Goal: Task Accomplishment & Management: Manage account settings

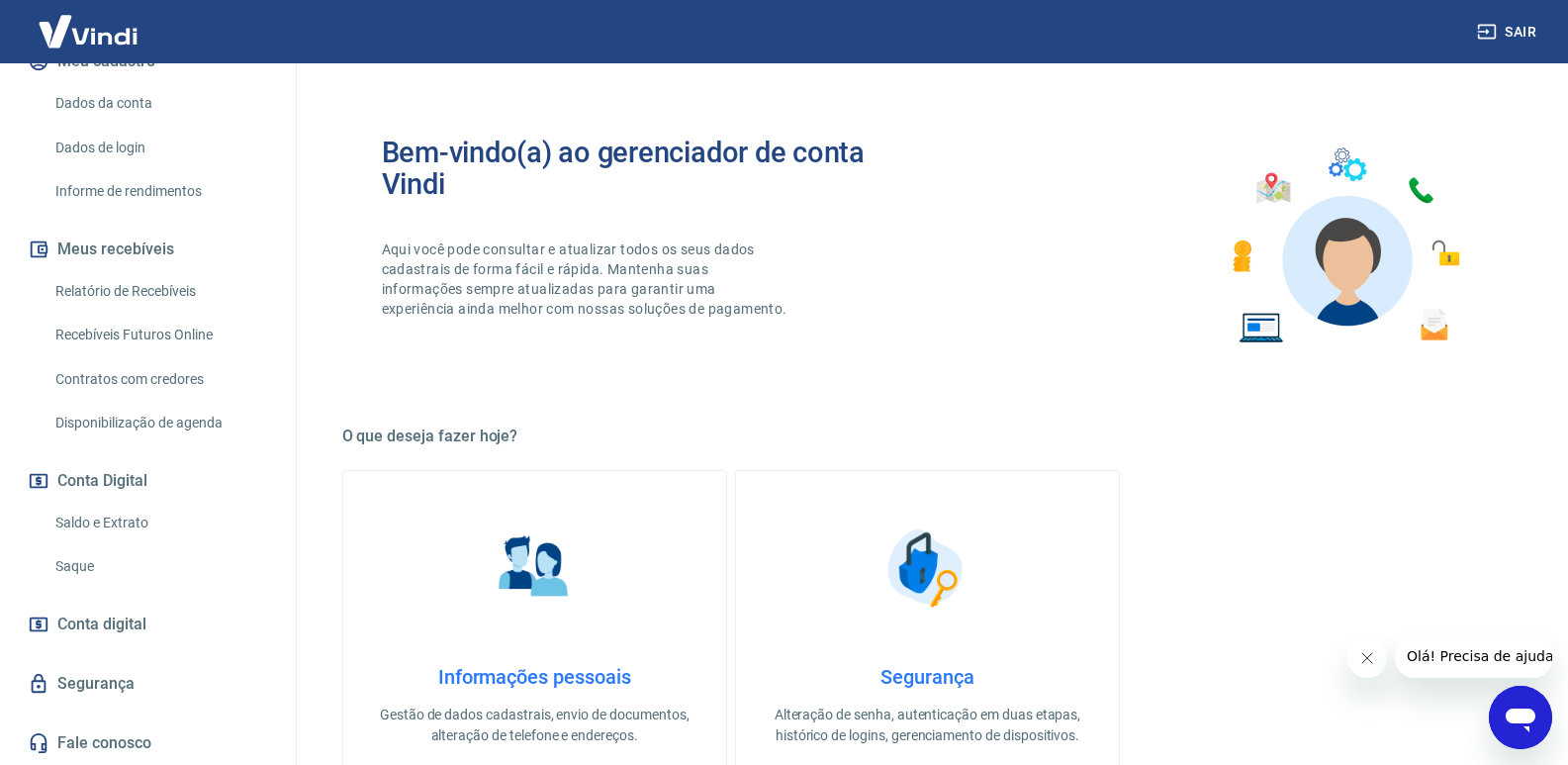
scroll to position [396, 0]
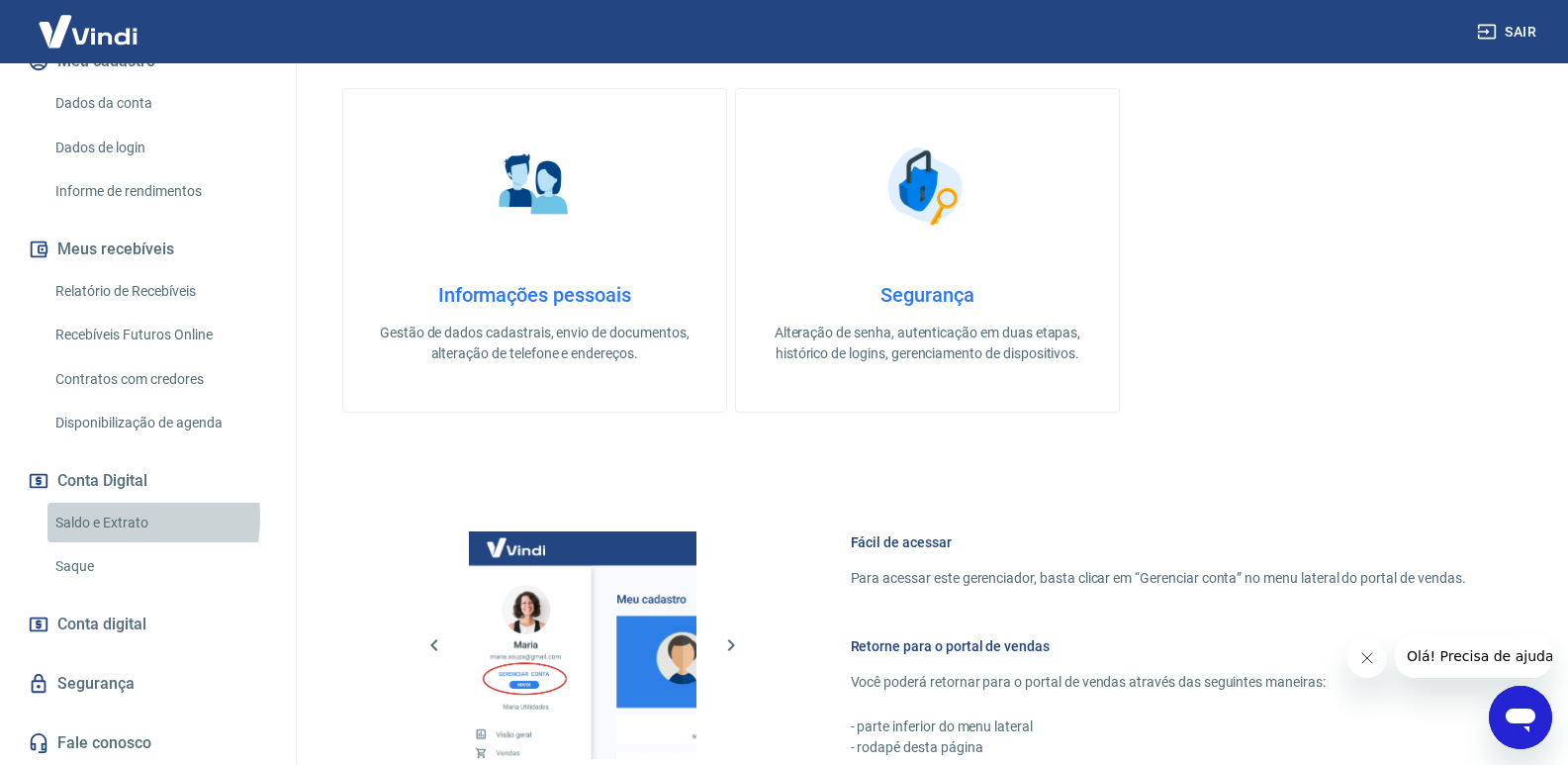
click at [112, 518] on link "Saldo e Extrato" at bounding box center [160, 523] width 224 height 41
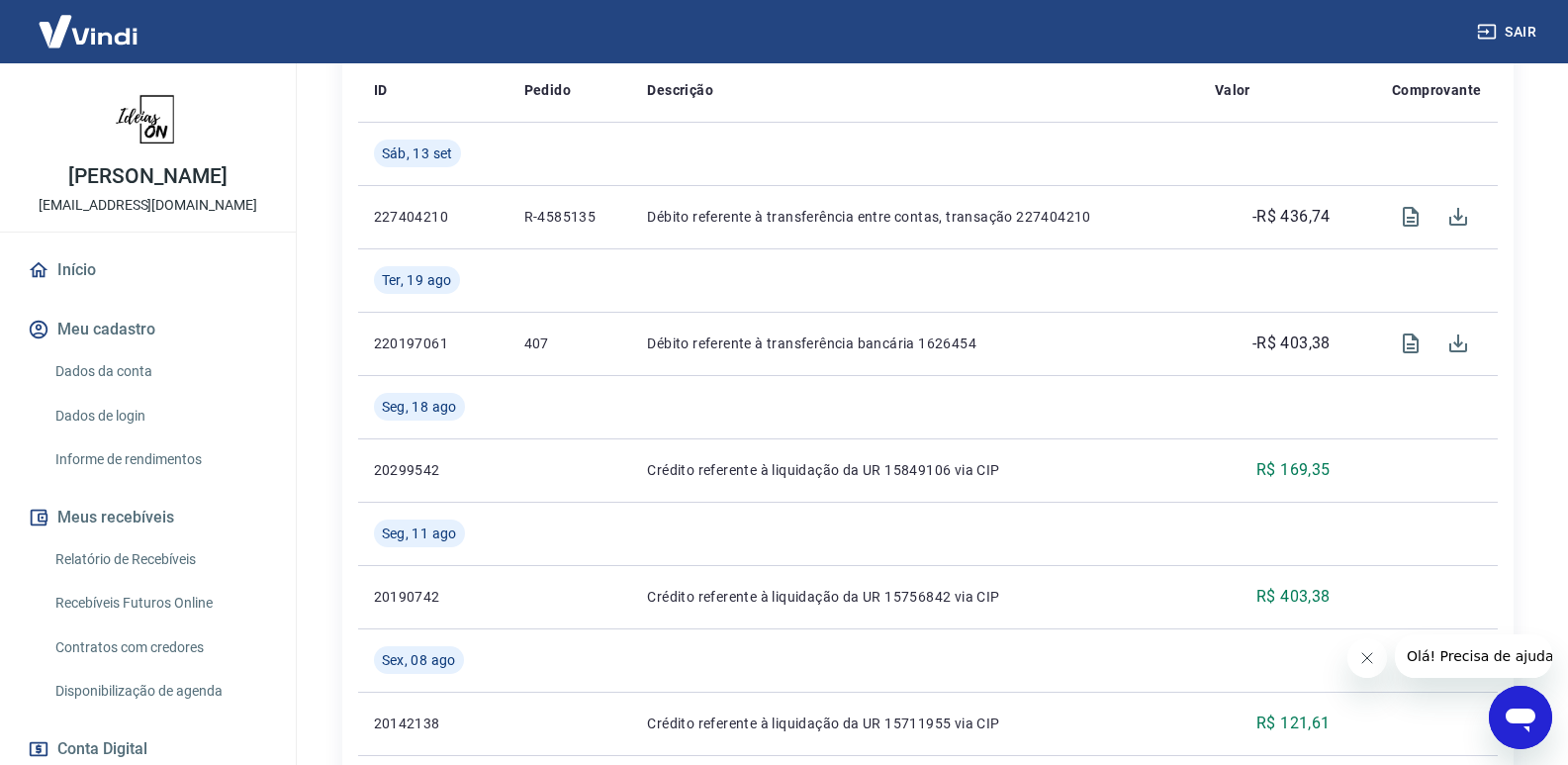
click at [100, 274] on link "Início" at bounding box center [148, 270] width 248 height 44
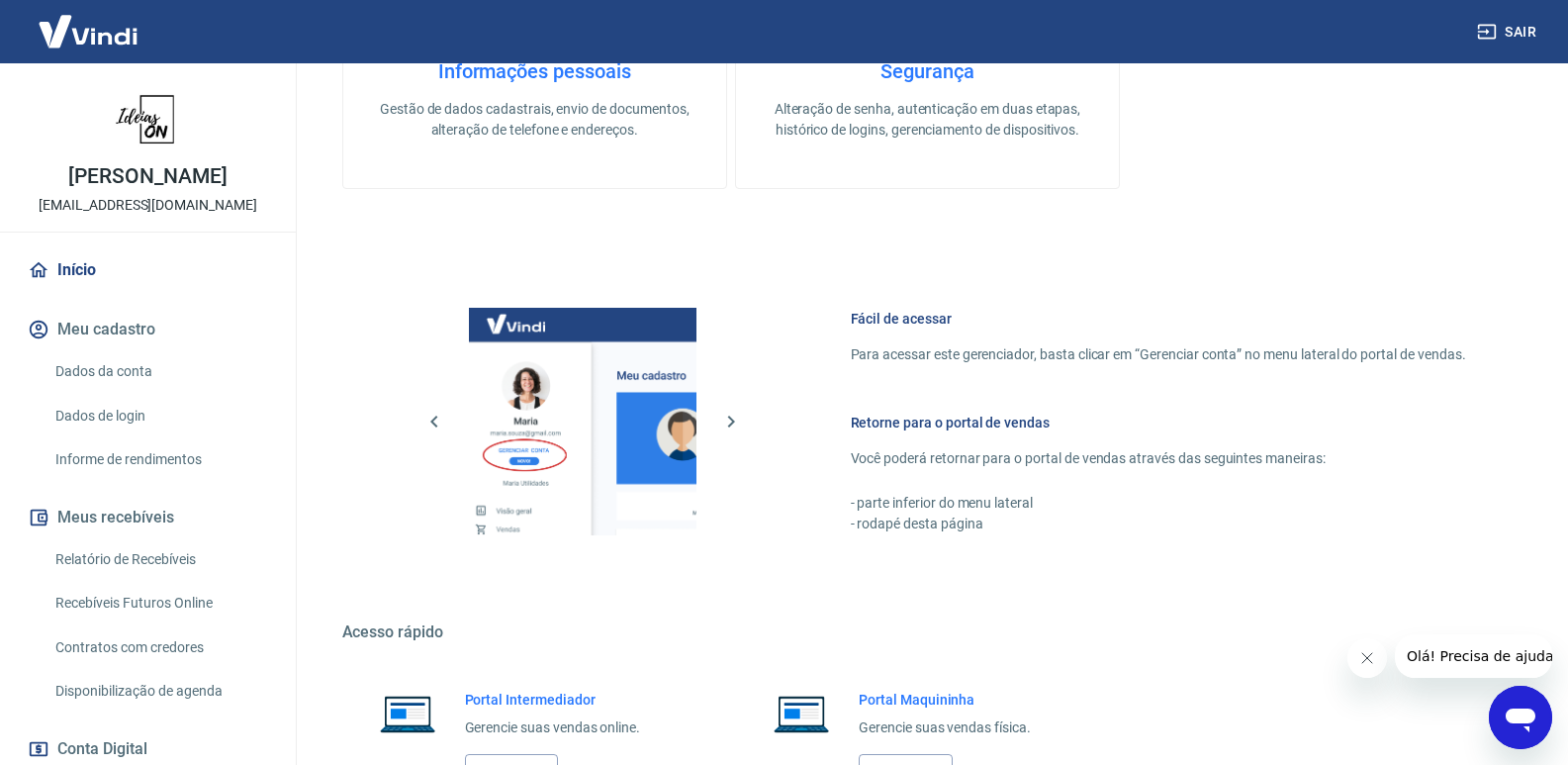
scroll to position [778, 0]
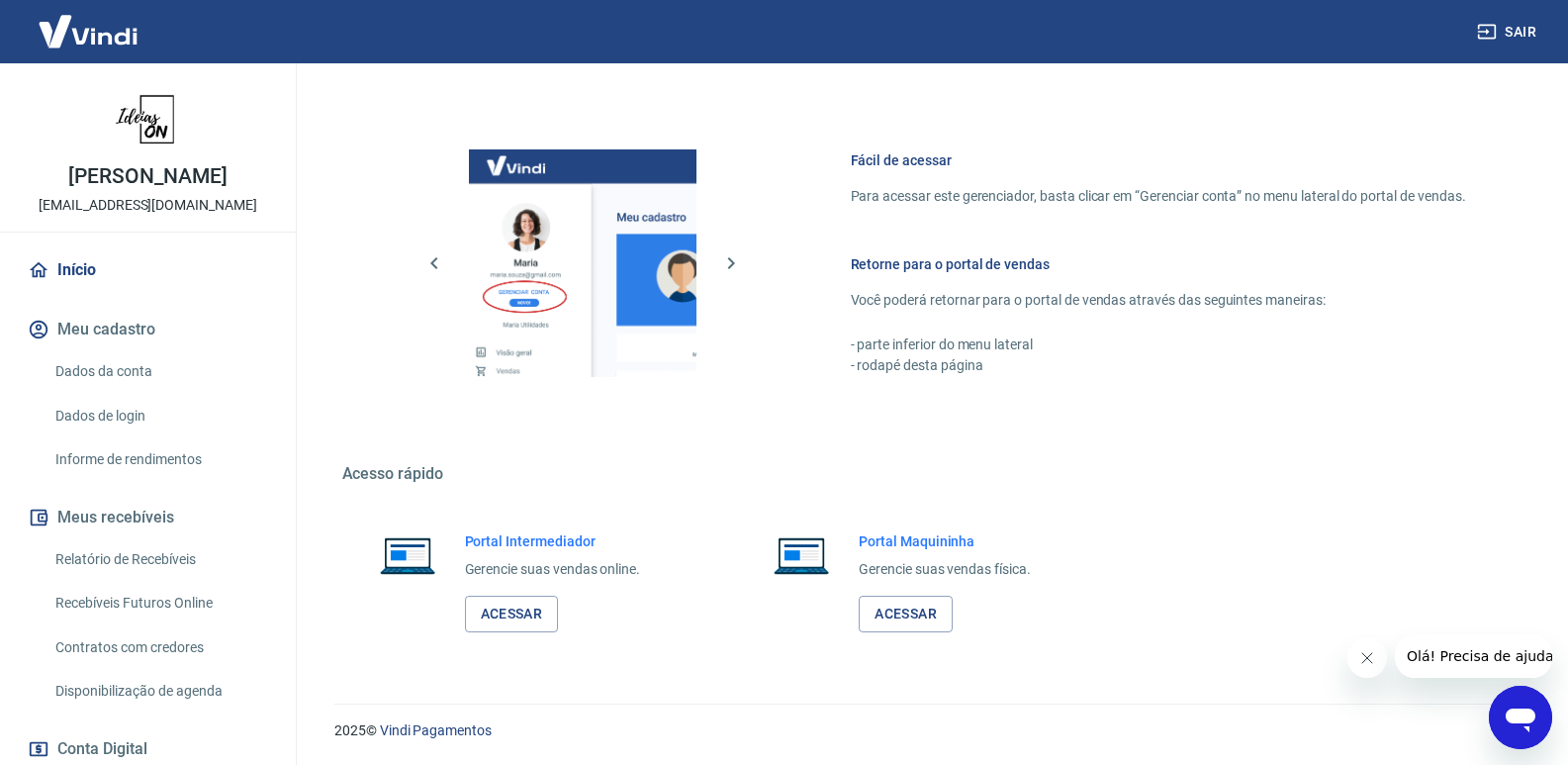
click at [521, 582] on div "Portal Intermediador Gerencie suas vendas online. Acessar" at bounding box center [552, 582] width 176 height 101
click at [528, 601] on link "Acessar" at bounding box center [511, 614] width 94 height 37
click at [143, 373] on link "Dados da conta" at bounding box center [160, 372] width 224 height 41
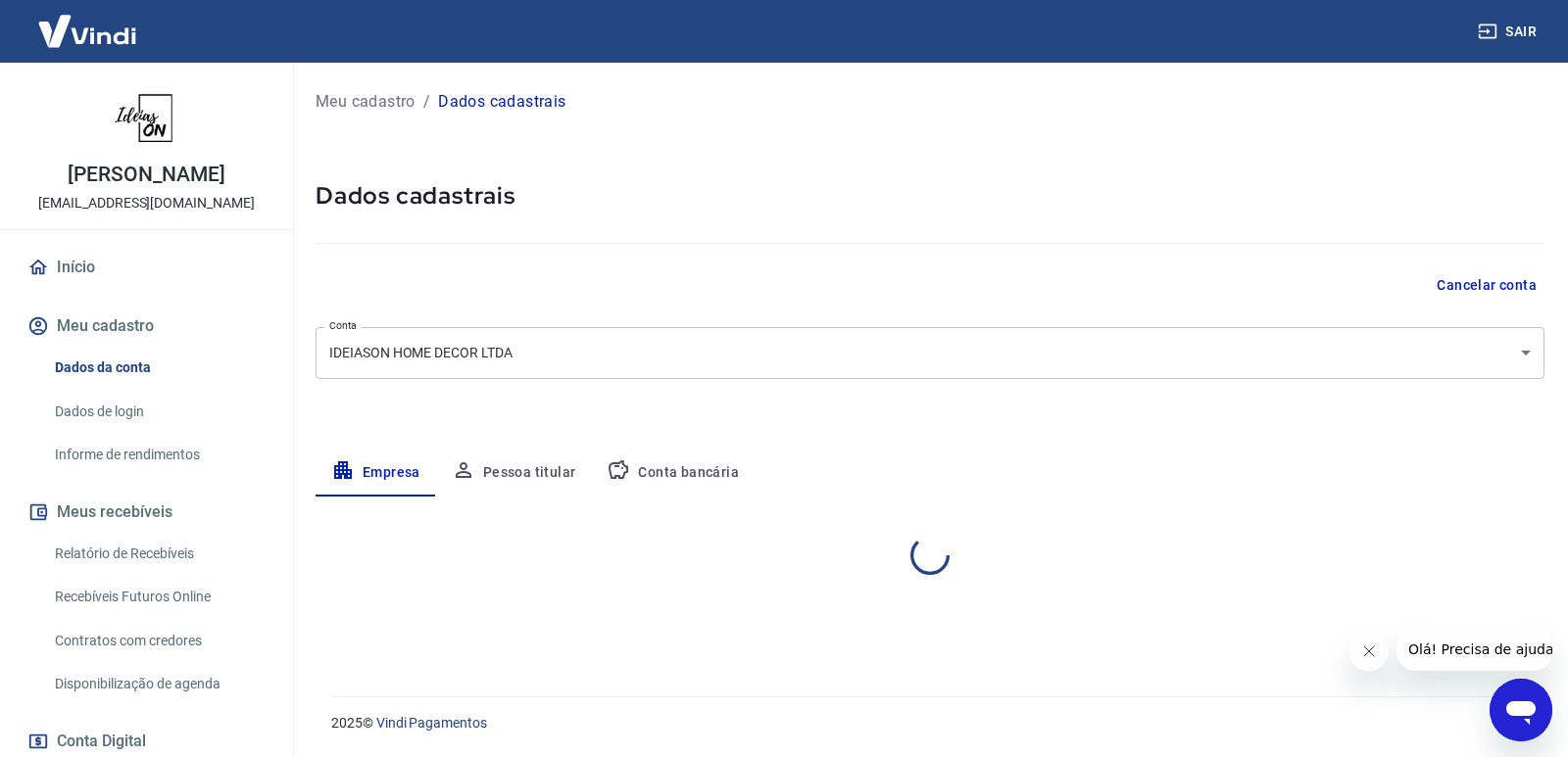
select select "SP"
select select "business"
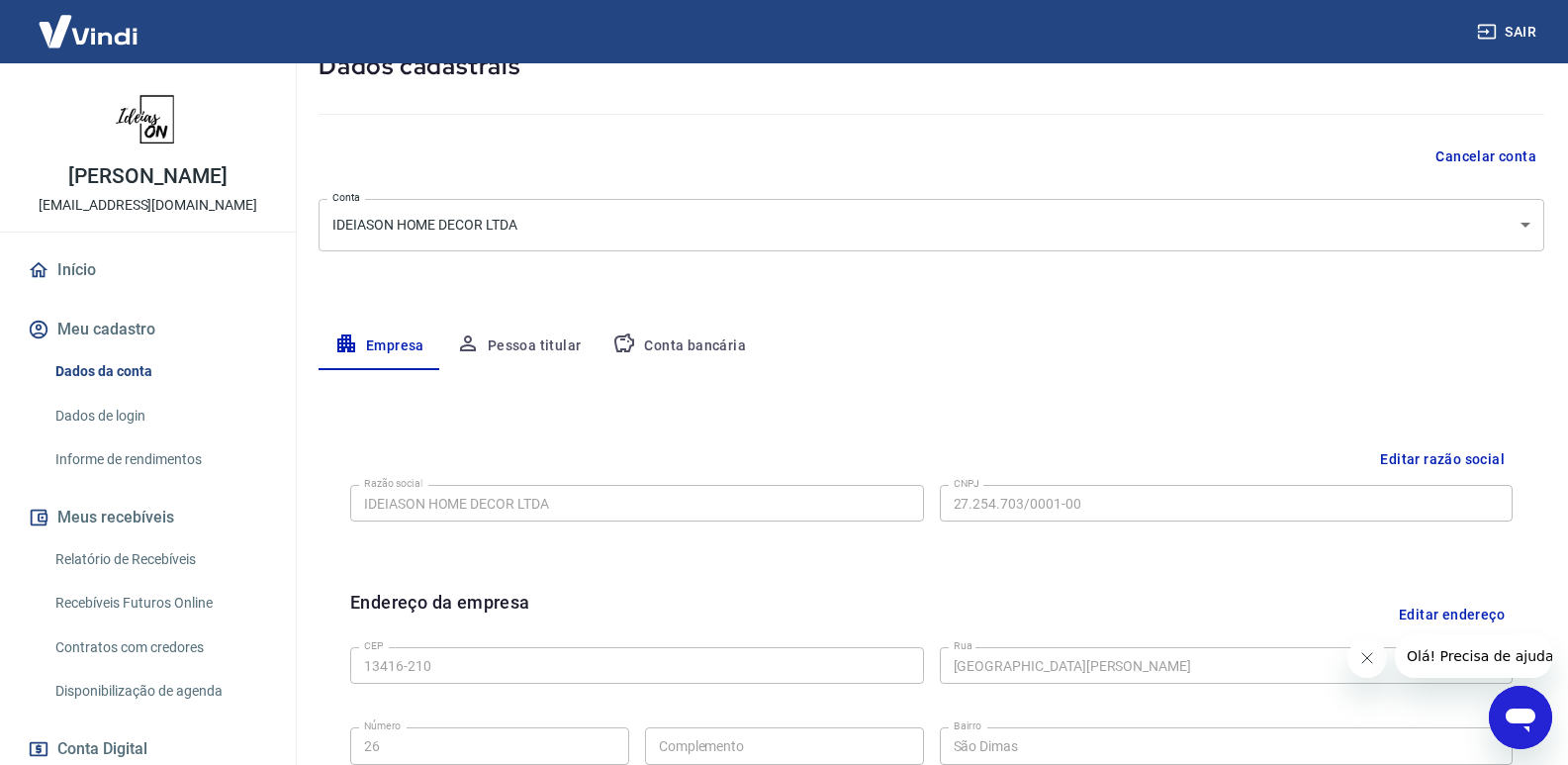
scroll to position [297, 0]
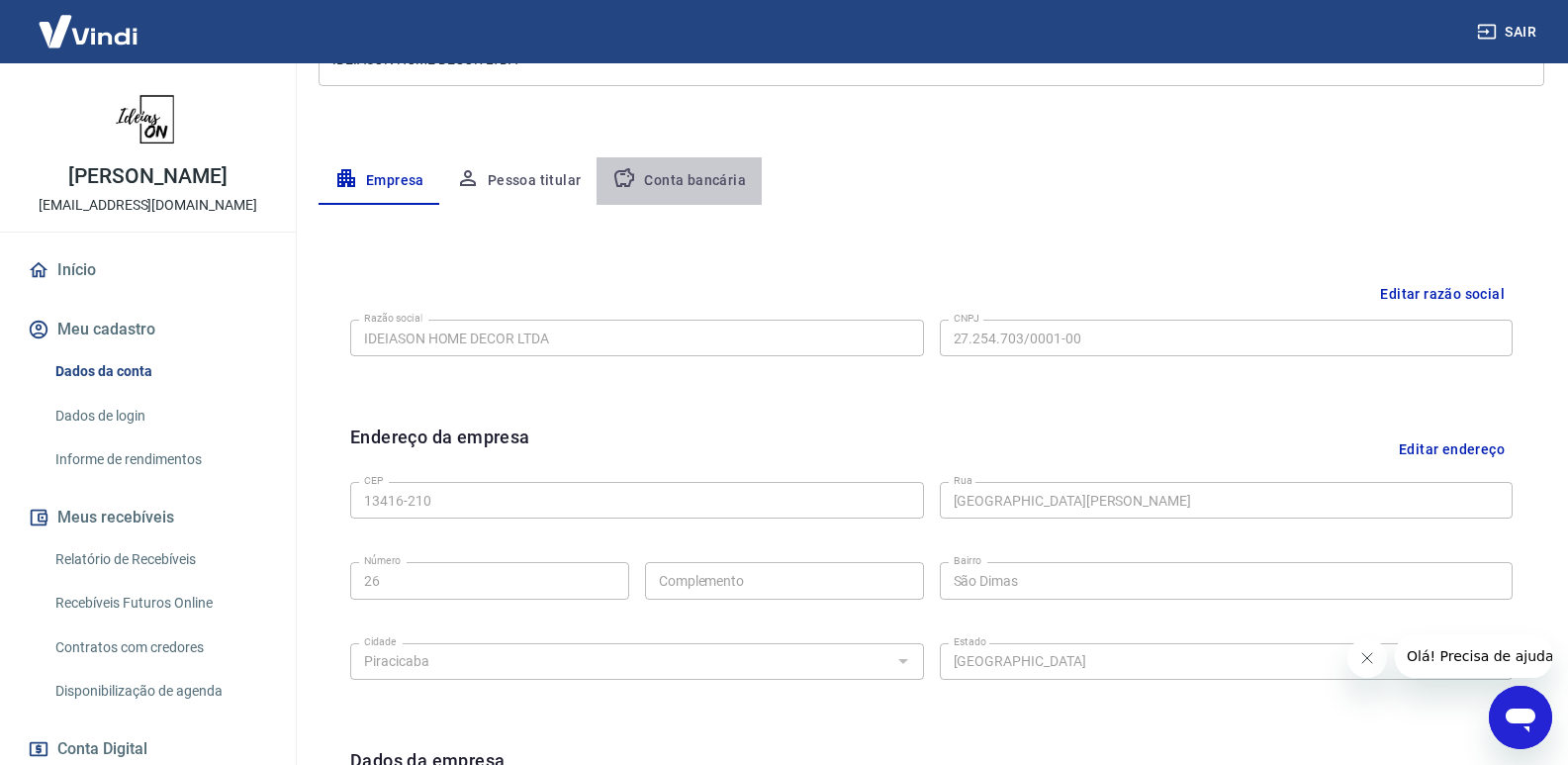
click at [691, 192] on button "Conta bancária" at bounding box center [679, 181] width 165 height 48
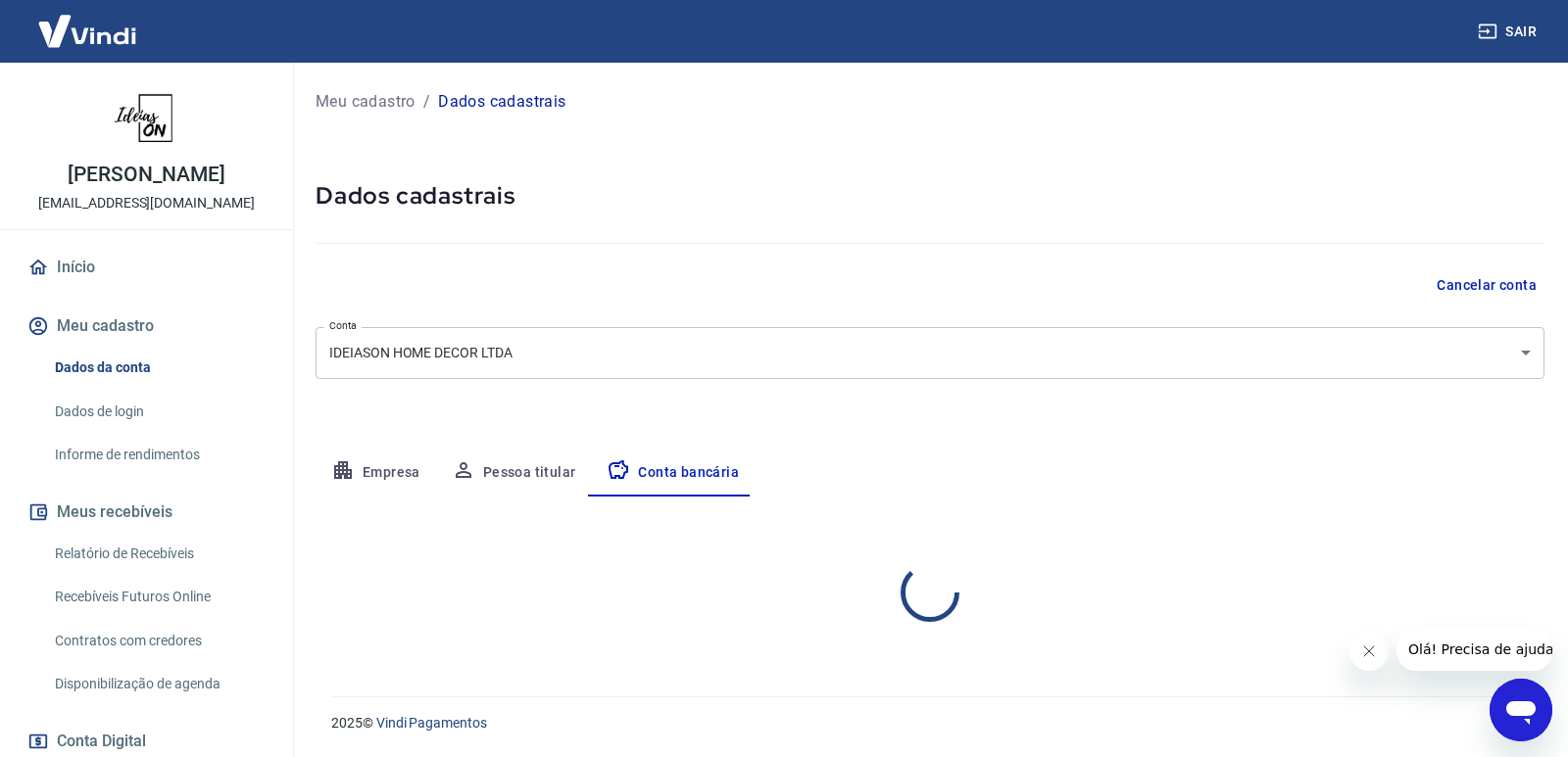
select select "1"
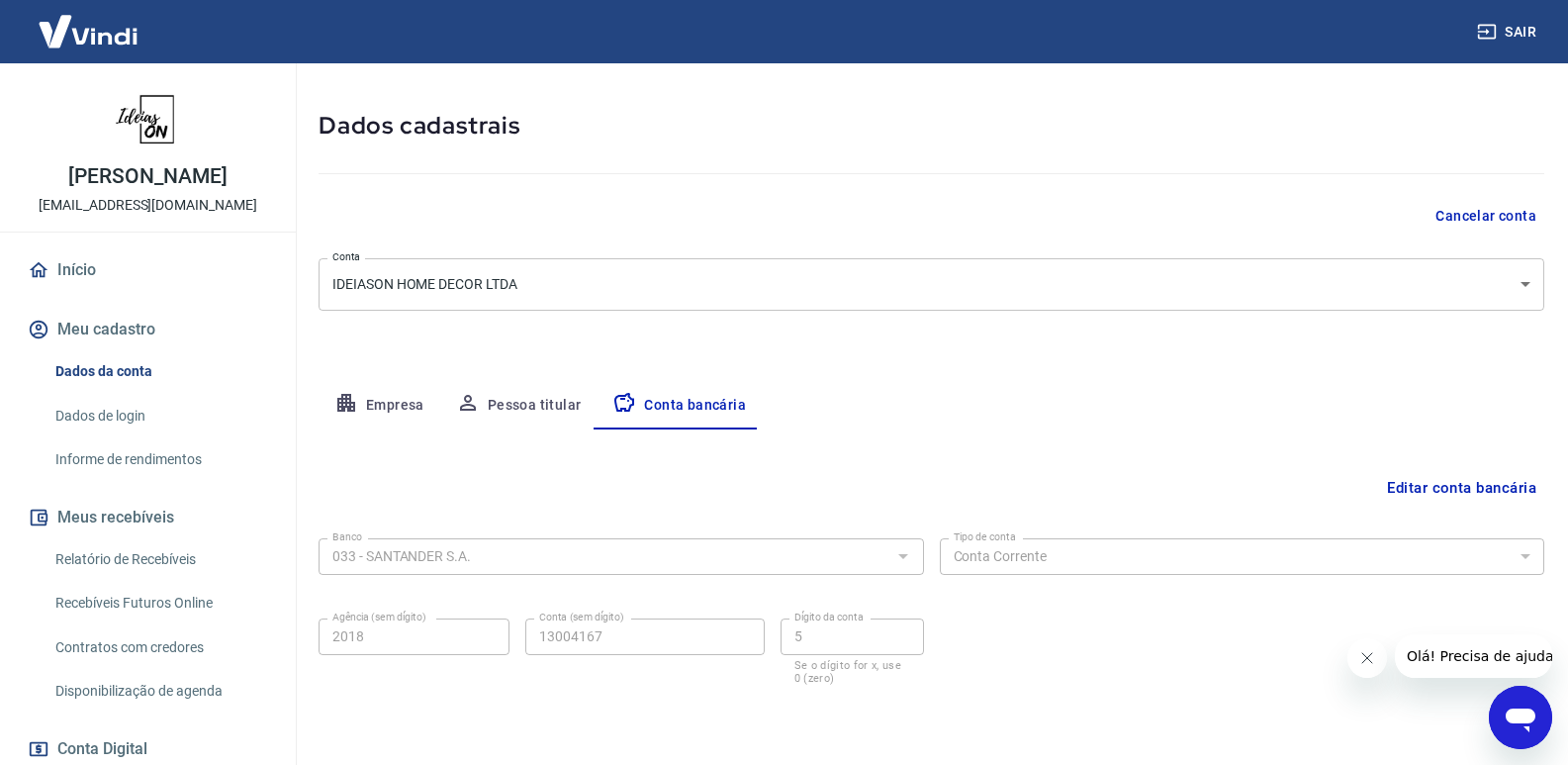
scroll to position [38, 0]
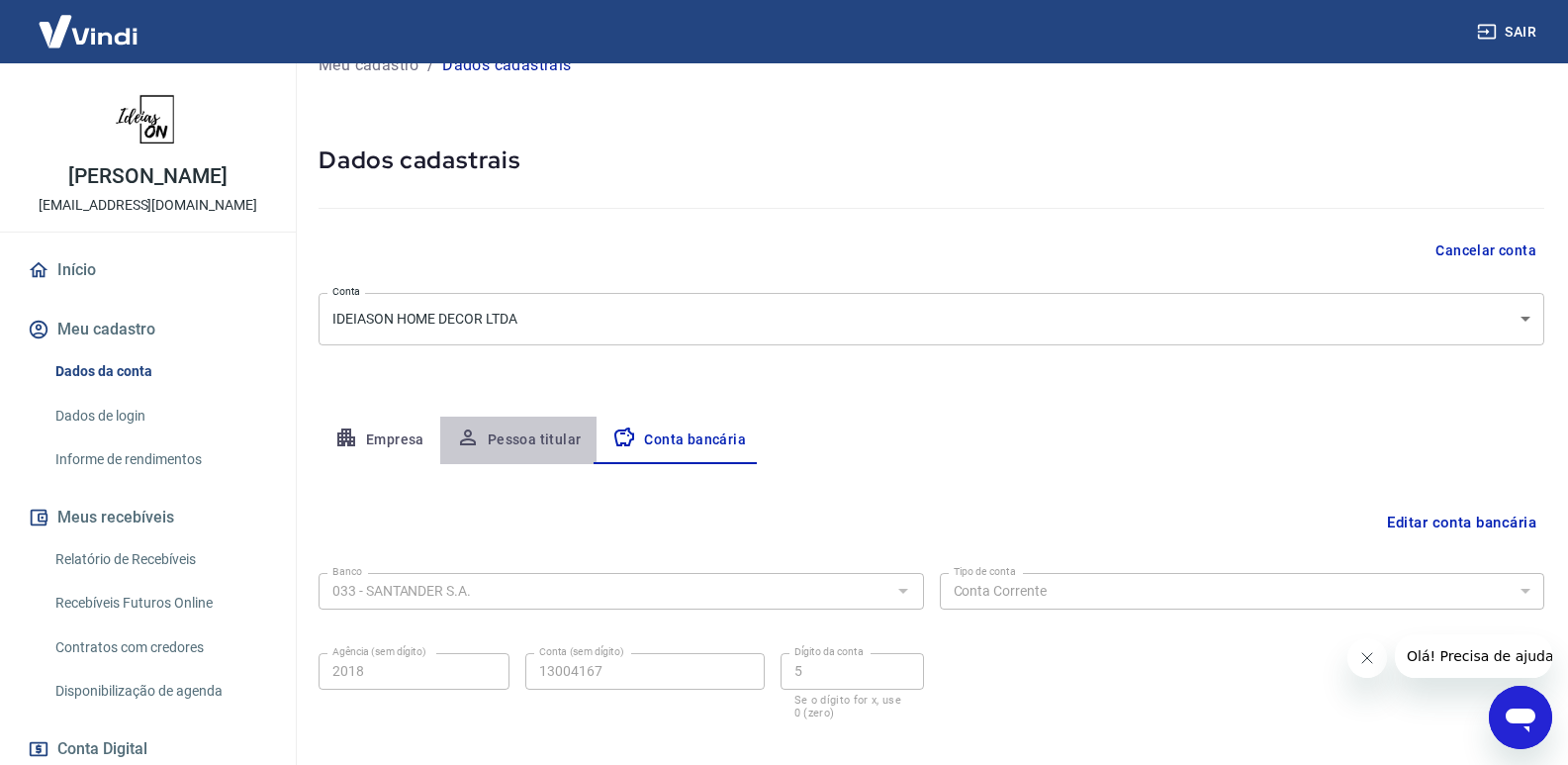
click at [537, 454] on button "Pessoa titular" at bounding box center [518, 440] width 157 height 48
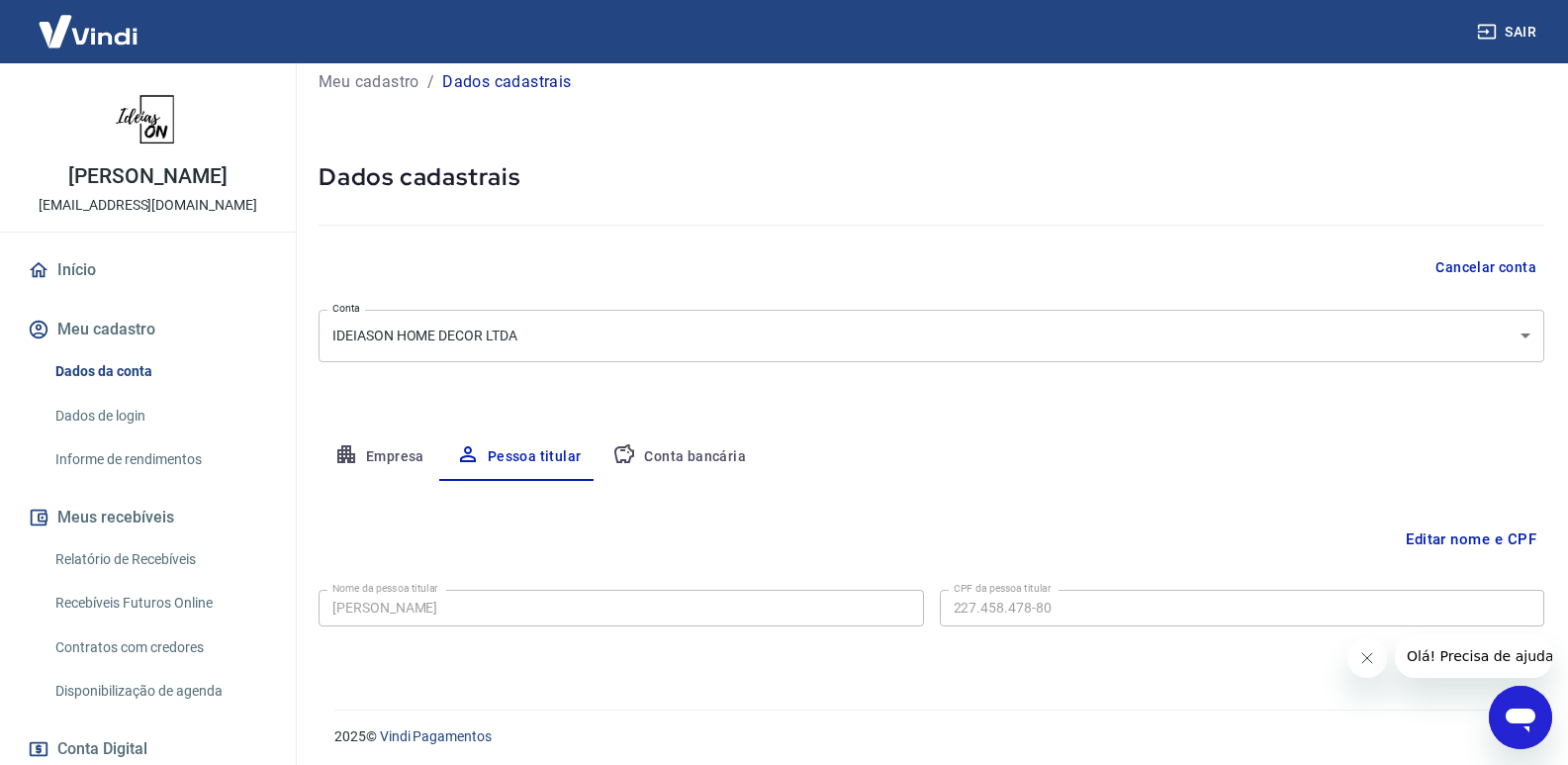
scroll to position [27, 0]
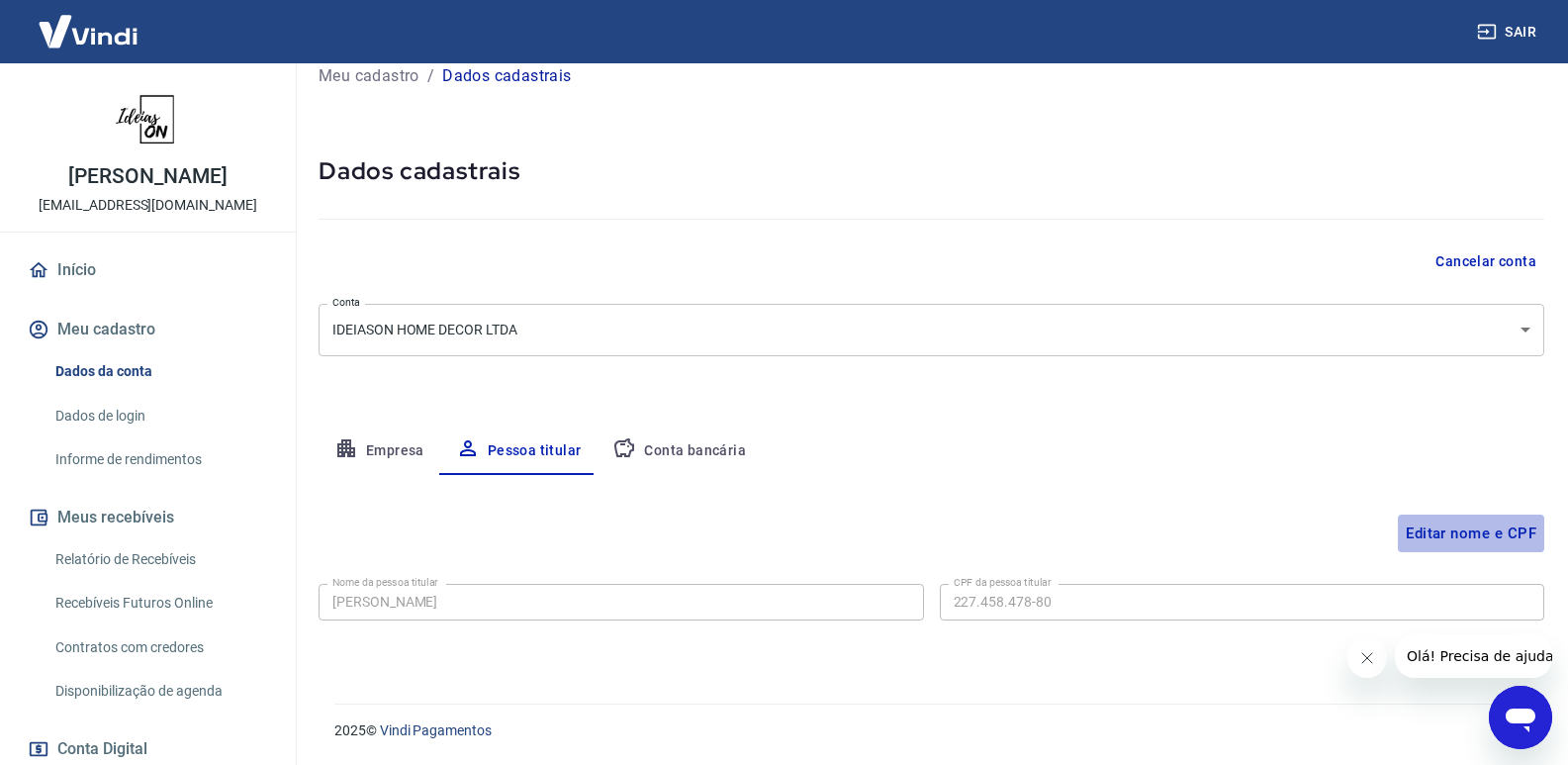
click at [1516, 533] on button "Editar nome e CPF" at bounding box center [1471, 534] width 146 height 38
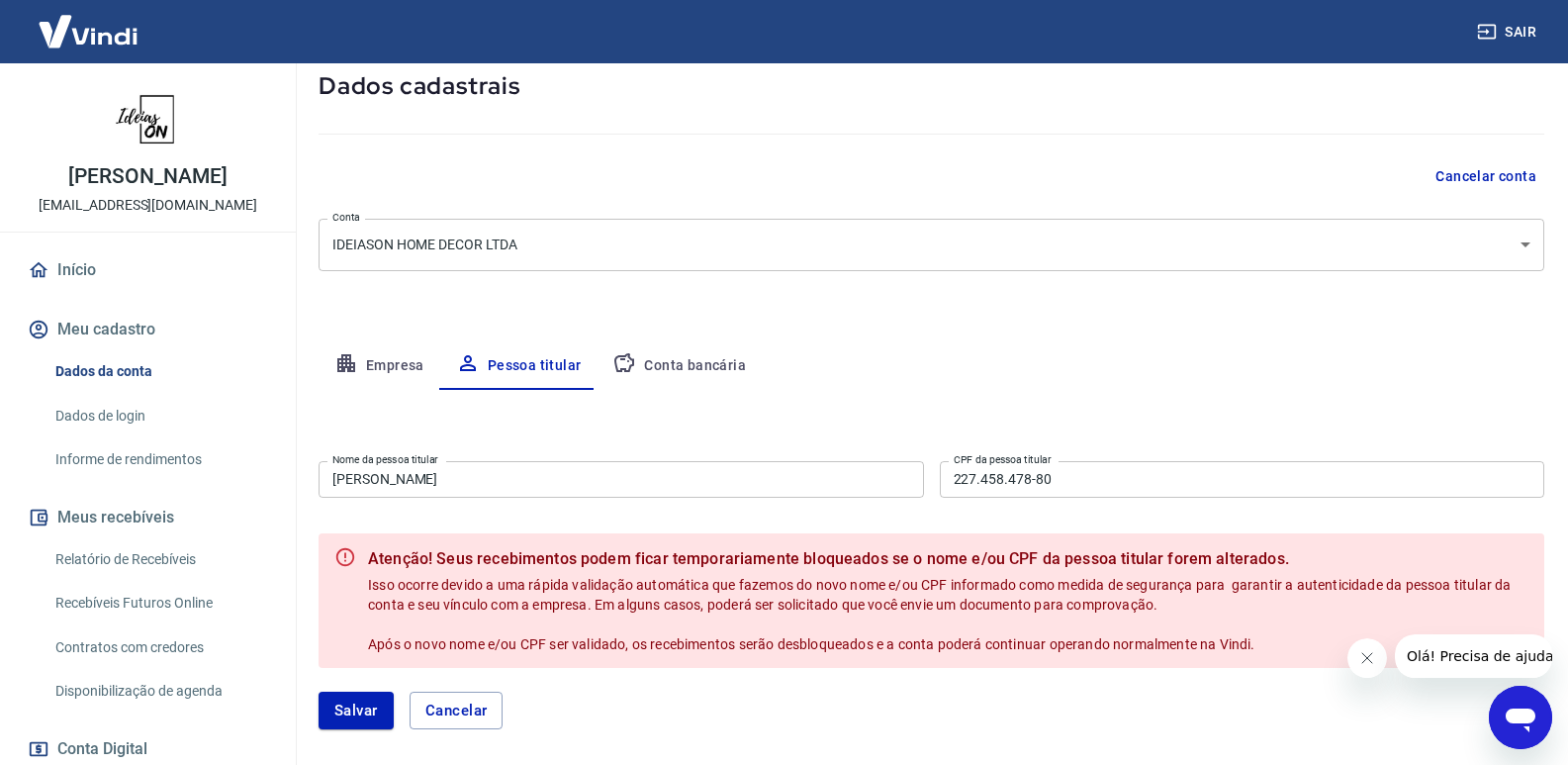
scroll to position [209, 0]
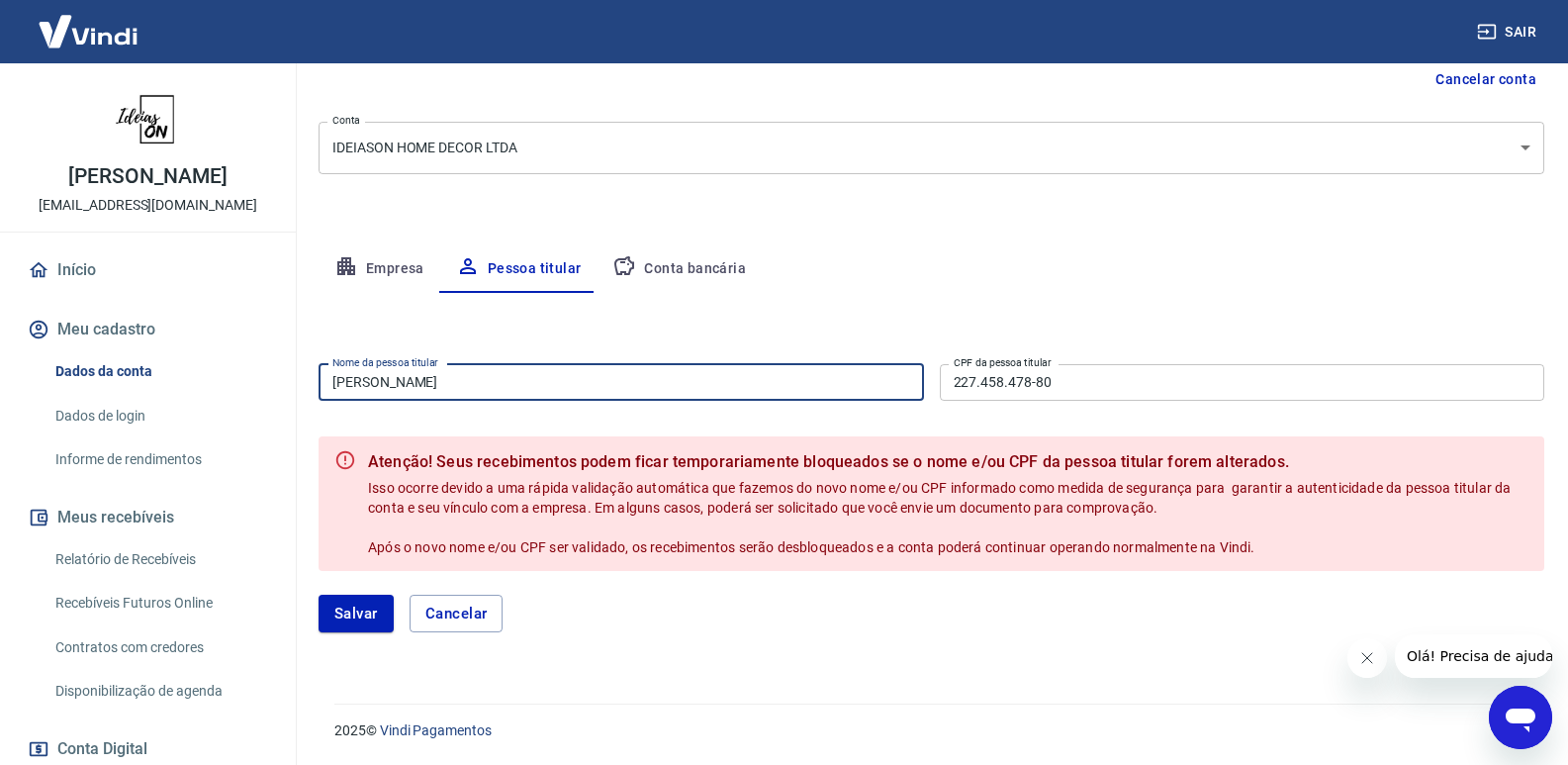
drag, startPoint x: 352, startPoint y: 402, endPoint x: 280, endPoint y: 395, distance: 72.3
click at [280, 395] on div "Sair Gabriely Oriani Thomasella ideiason@yahoo.com Início Meu cadastro Dados da…" at bounding box center [784, 174] width 1568 height 765
type input "[PERSON_NAME]"
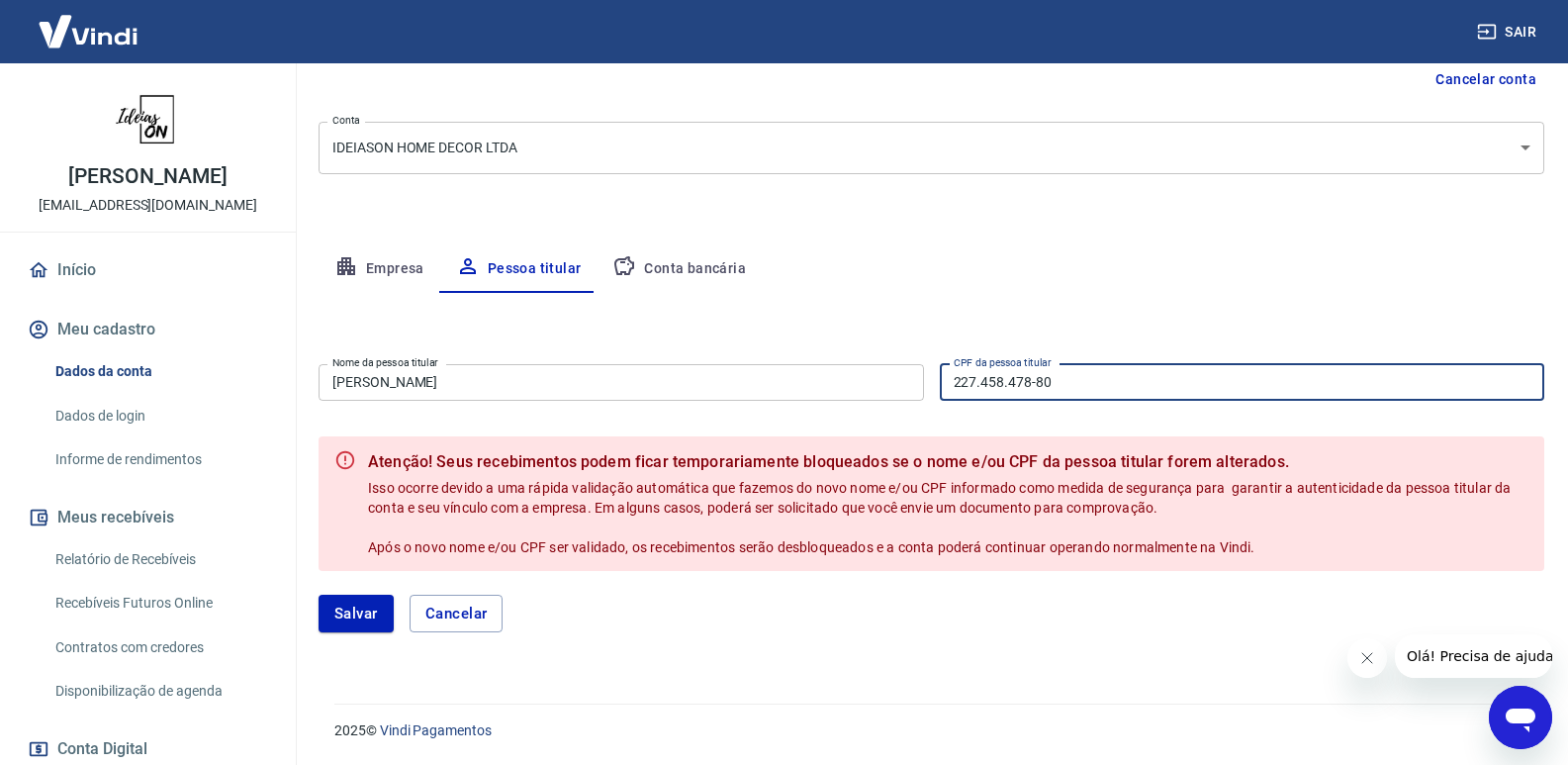
drag, startPoint x: 1060, startPoint y: 382, endPoint x: 824, endPoint y: 364, distance: 236.7
click at [824, 364] on div "Nome da pessoa titular Gabriely Oriani Thomasella Nome da pessoa titular CPF da…" at bounding box center [931, 381] width 1225 height 49
type input "227.458.448-65"
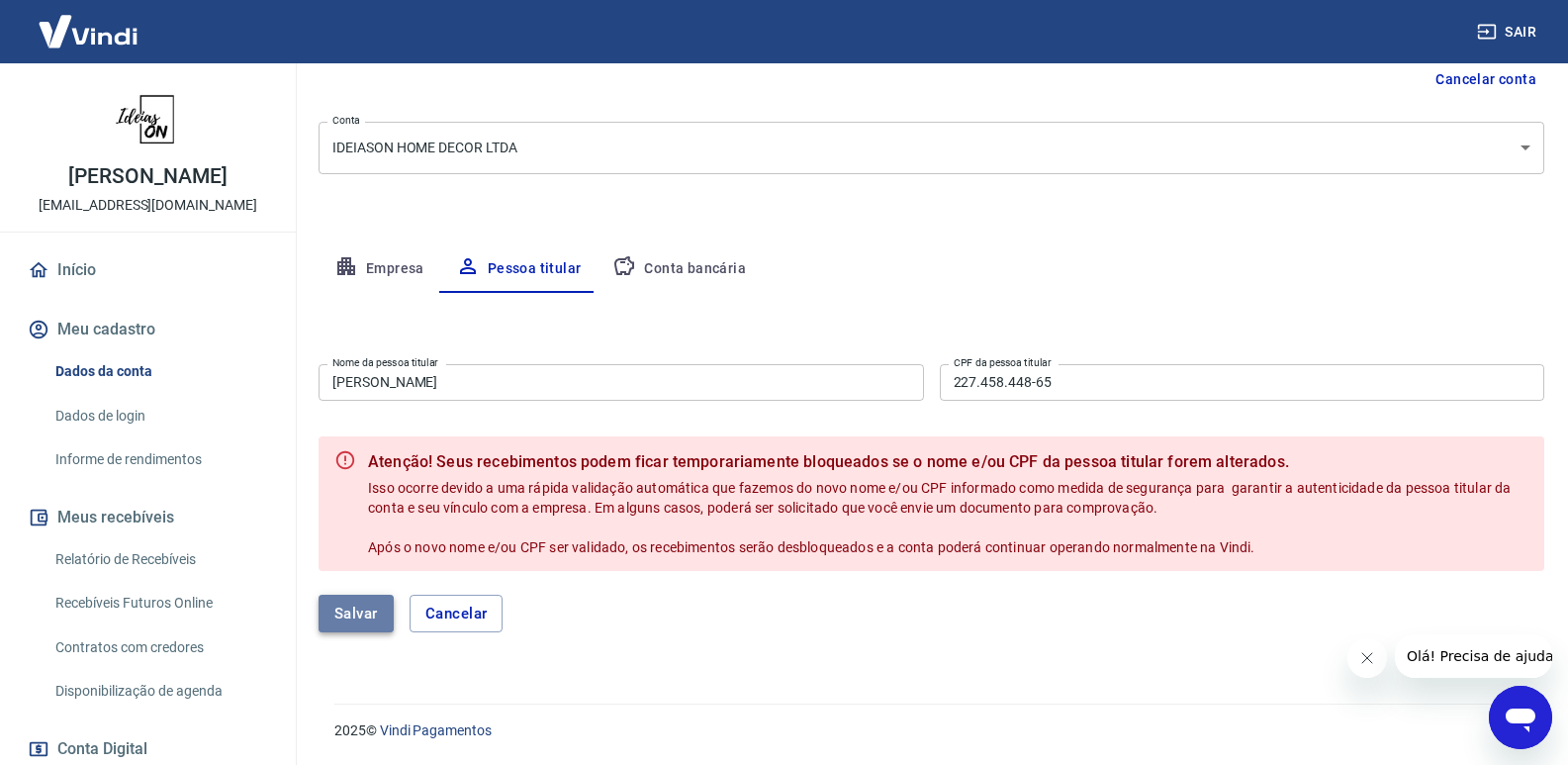
click at [345, 621] on button "Salvar" at bounding box center [356, 614] width 75 height 38
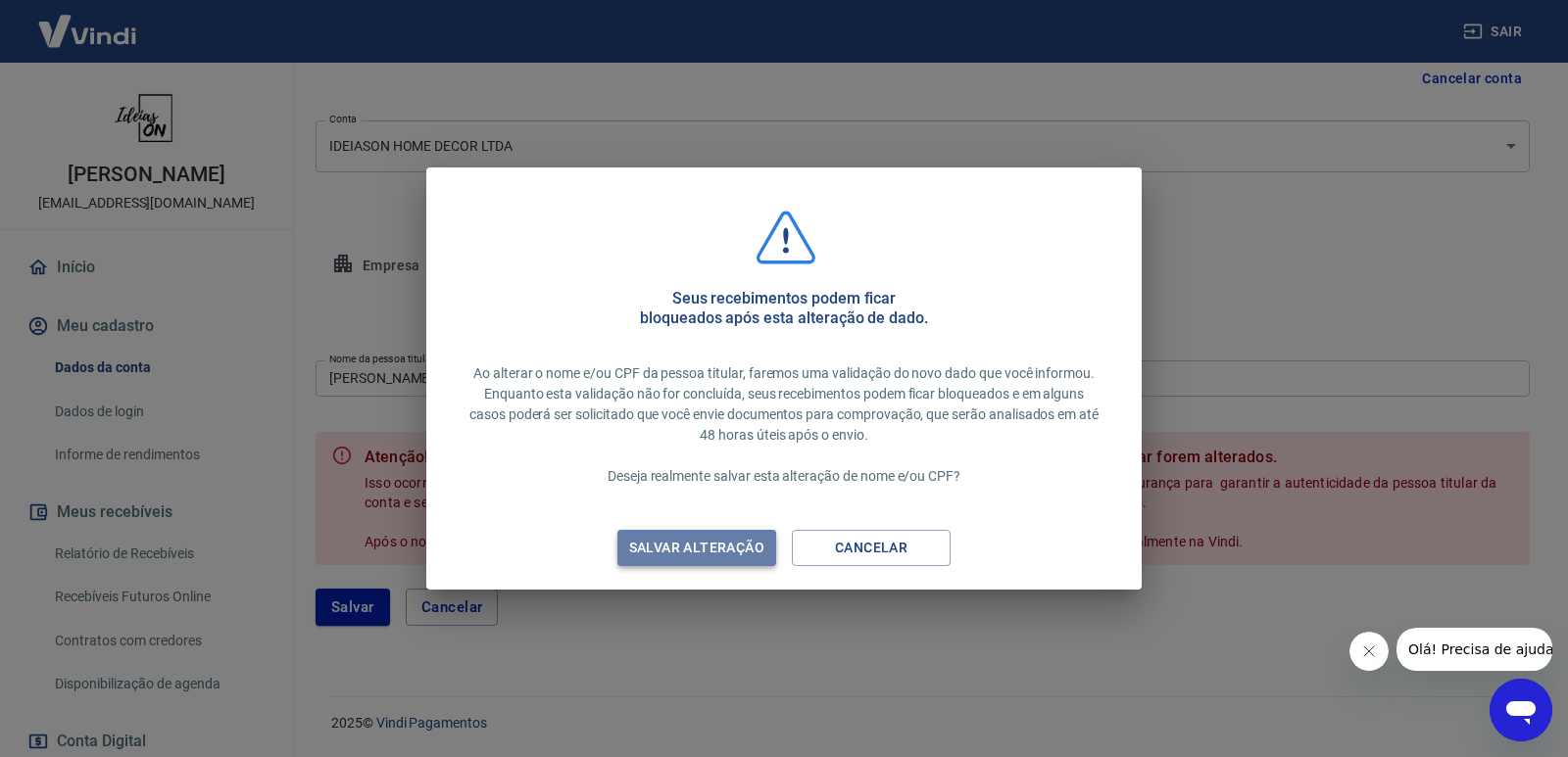
click at [722, 553] on div "Salvar alteração" at bounding box center [696, 548] width 182 height 25
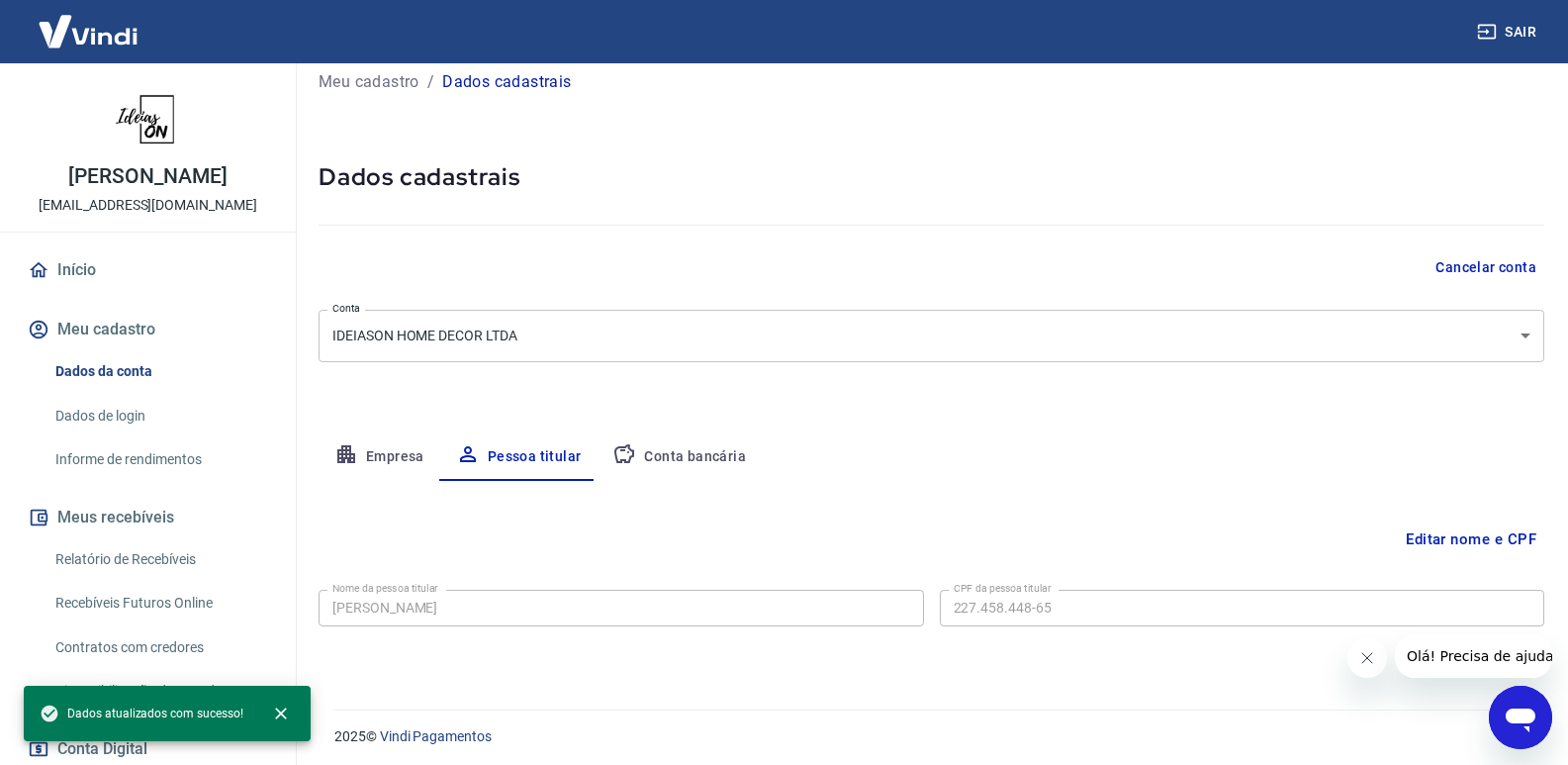
scroll to position [27, 0]
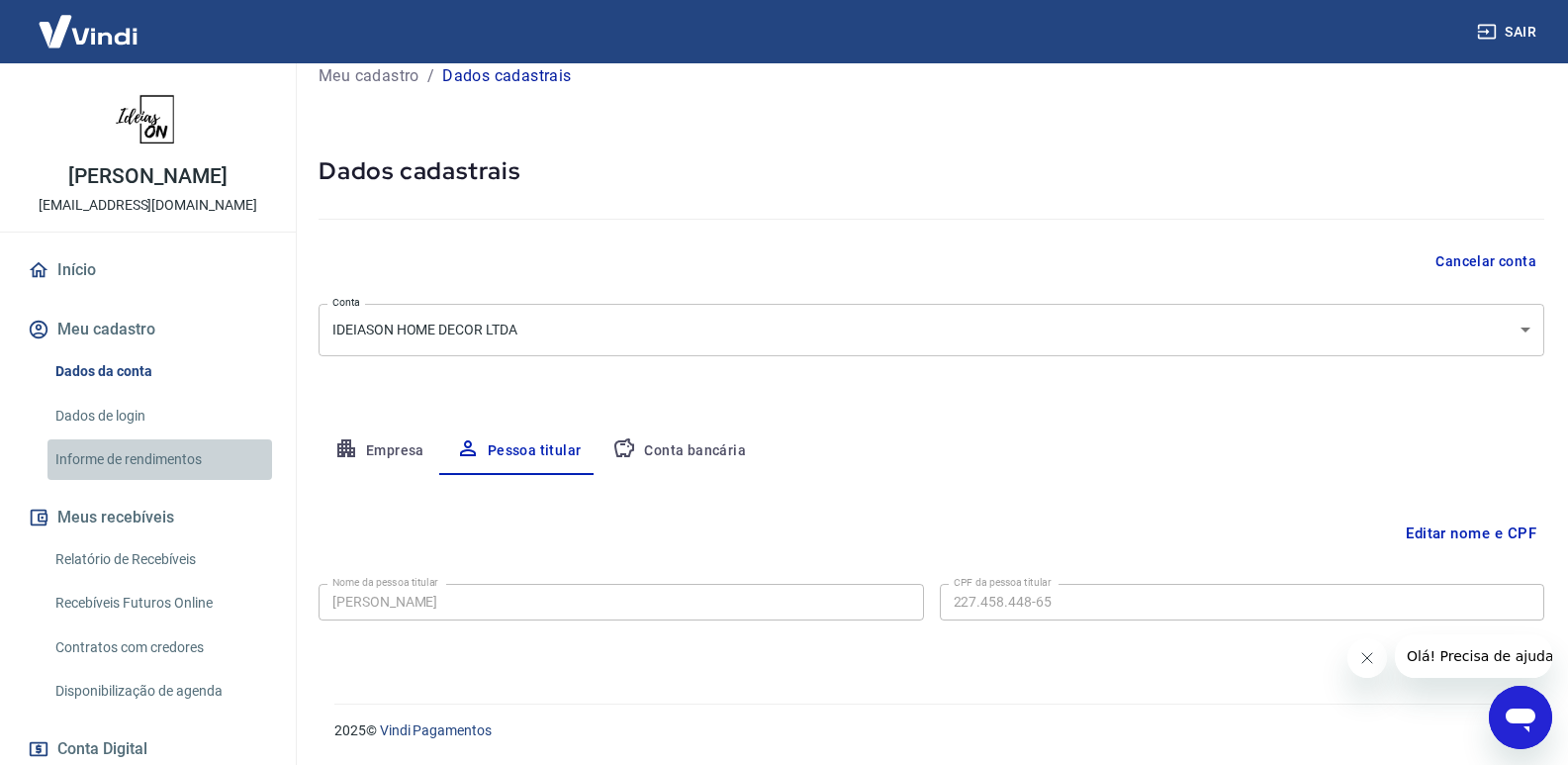
click at [161, 455] on link "Informe de rendimentos" at bounding box center [160, 459] width 224 height 41
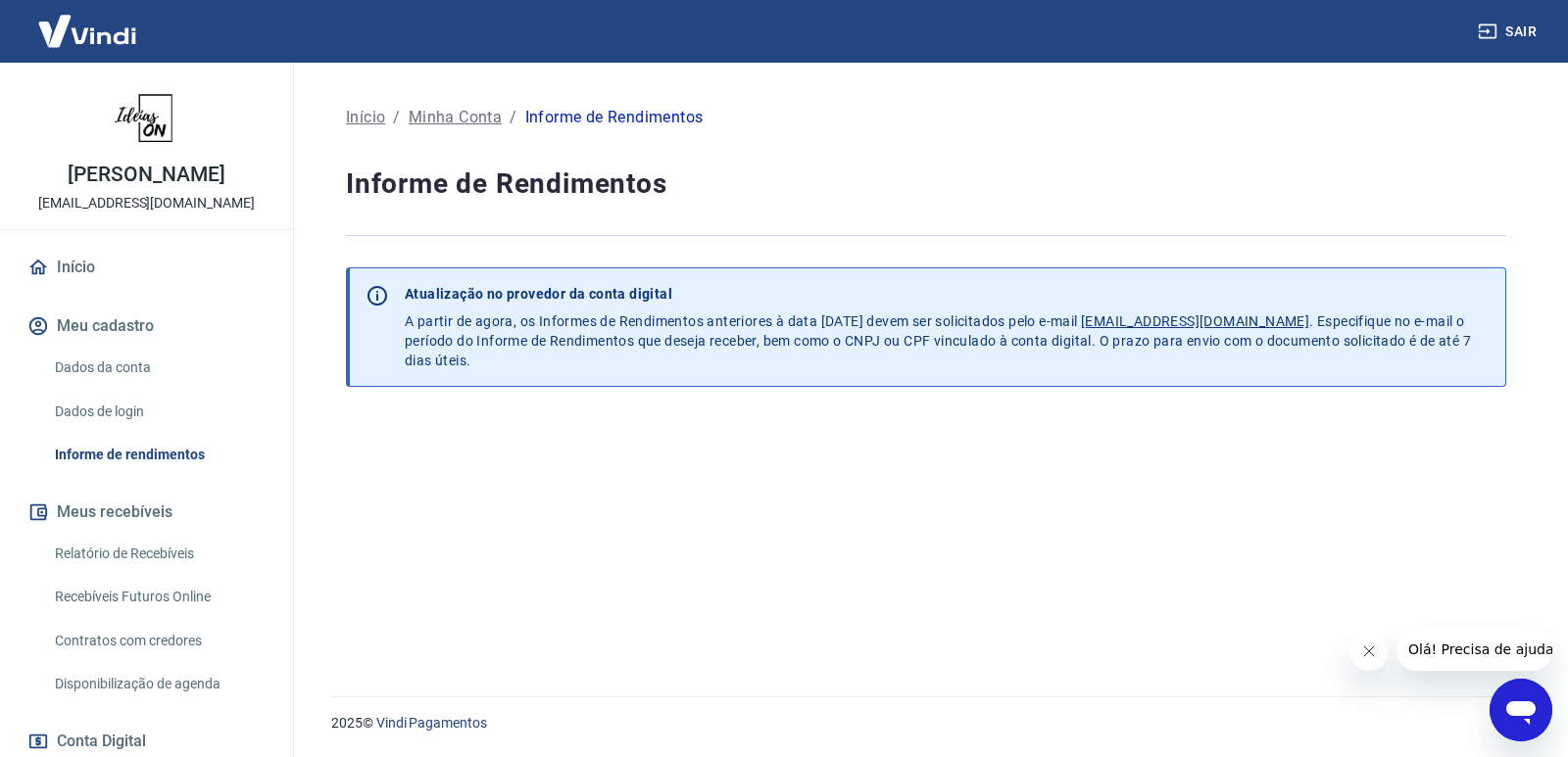
click at [122, 401] on link "Dados de login" at bounding box center [158, 412] width 222 height 40
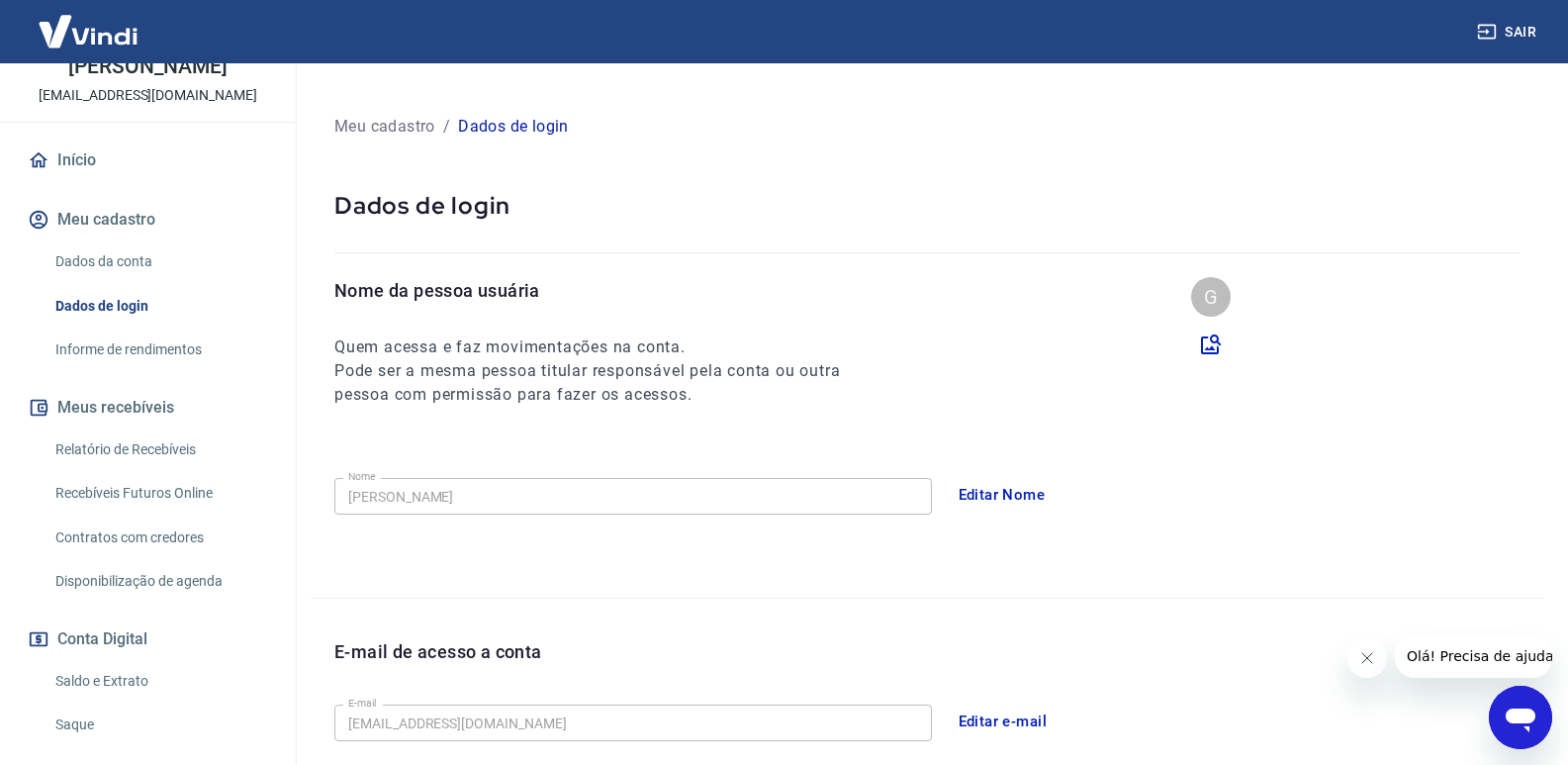
scroll to position [198, 0]
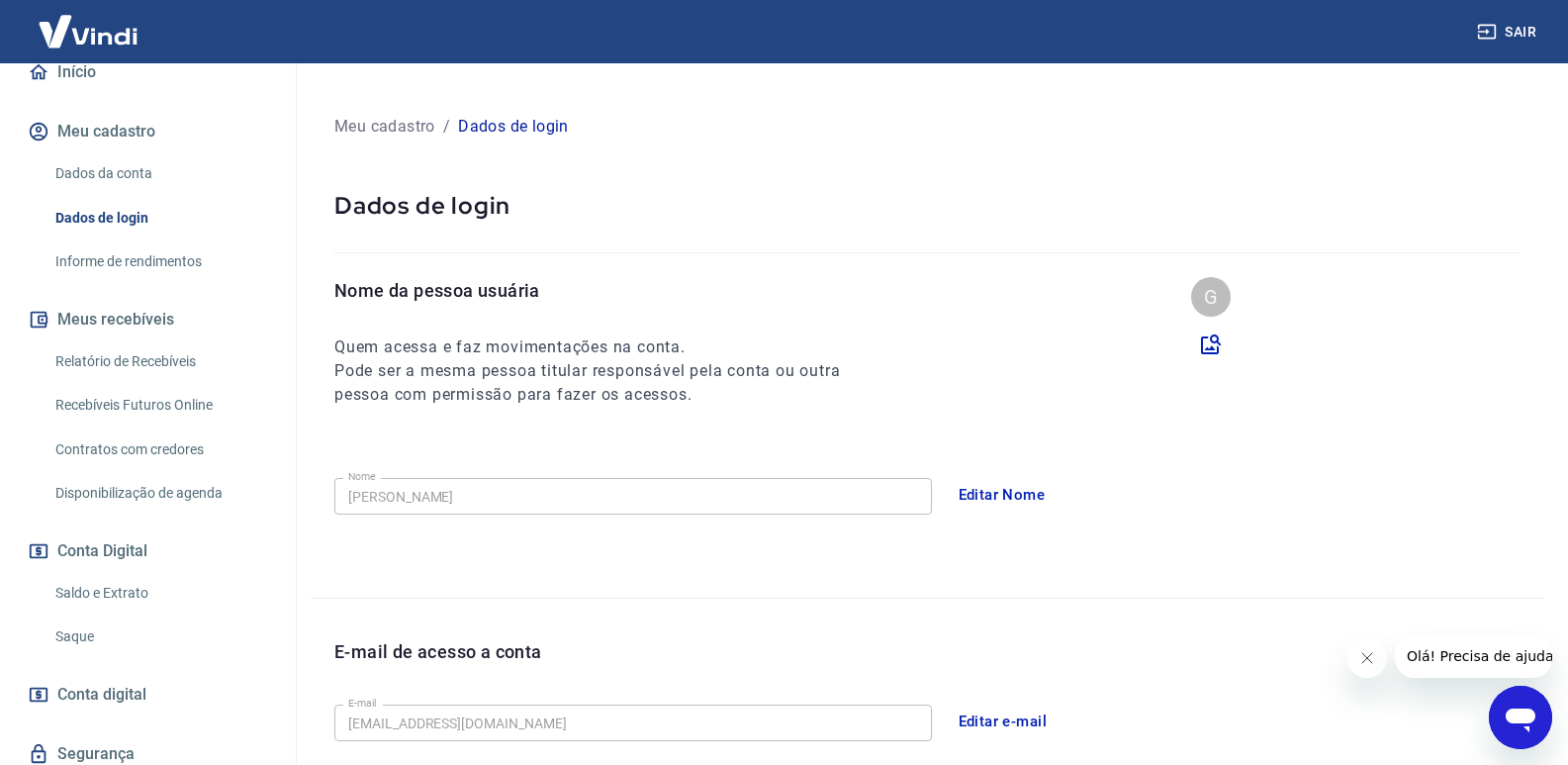
click at [135, 368] on link "Relatório de Recebíveis" at bounding box center [160, 362] width 224 height 41
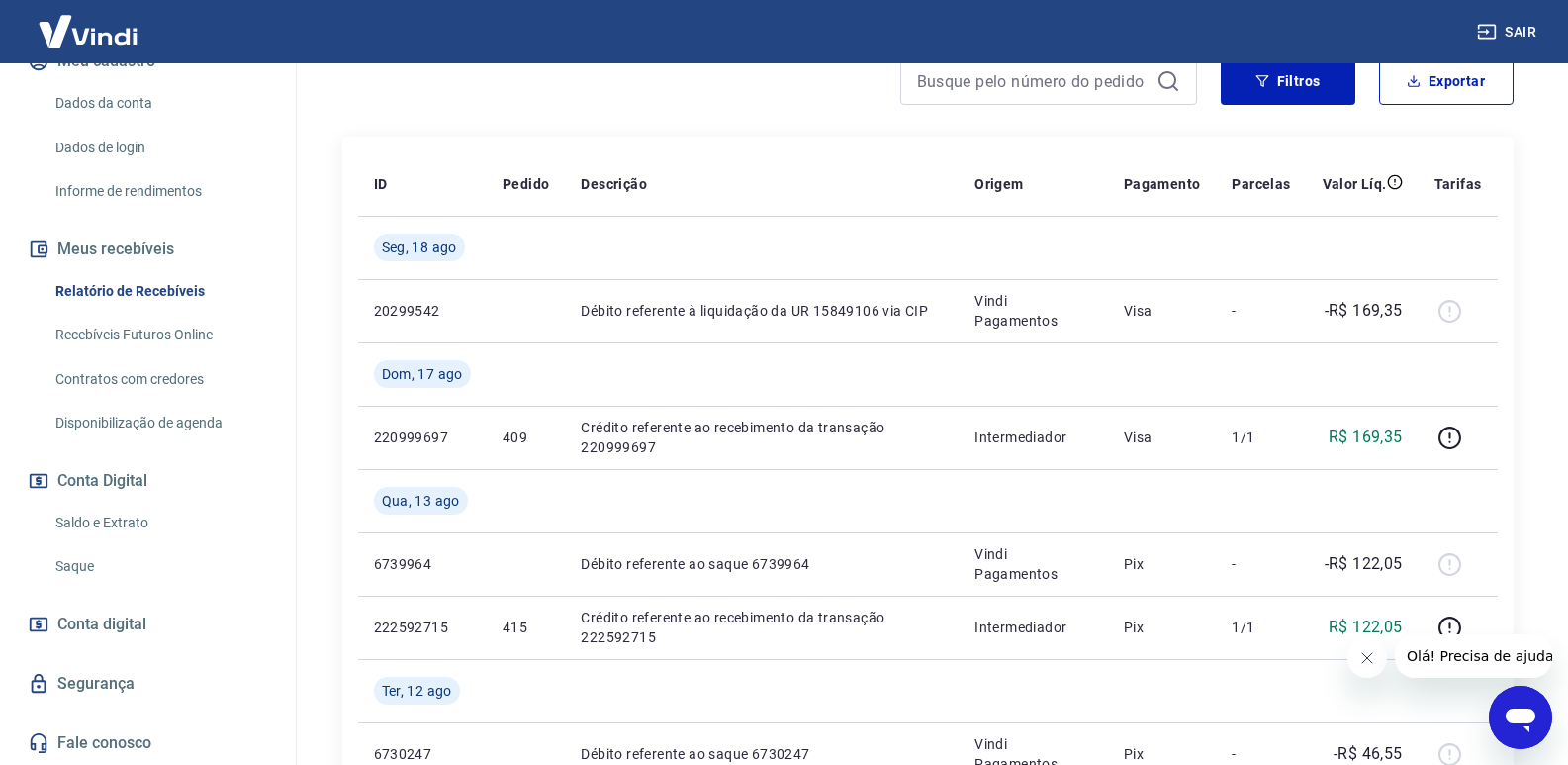
scroll to position [297, 0]
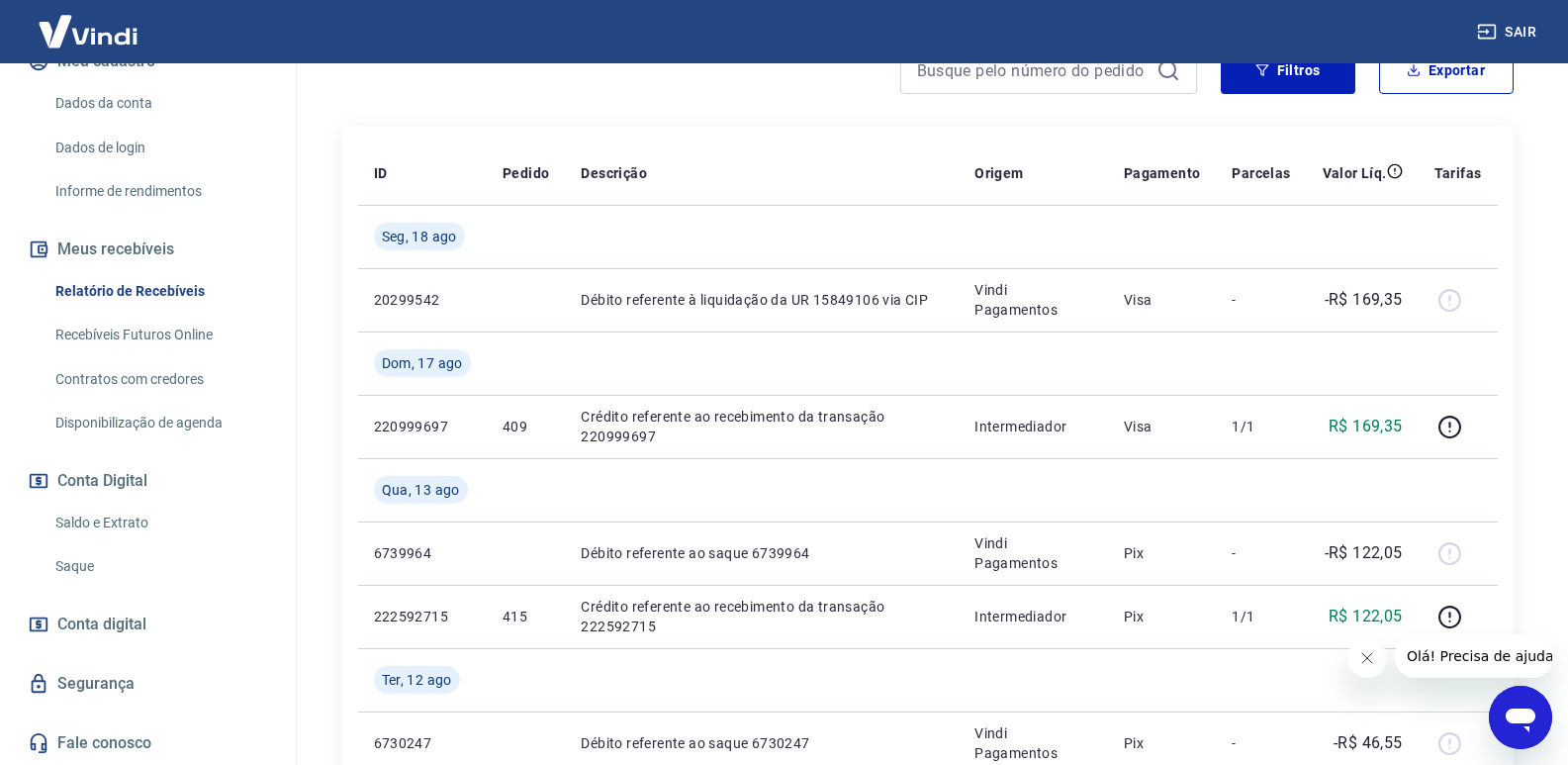
click at [121, 618] on span "Conta digital" at bounding box center [102, 625] width 89 height 28
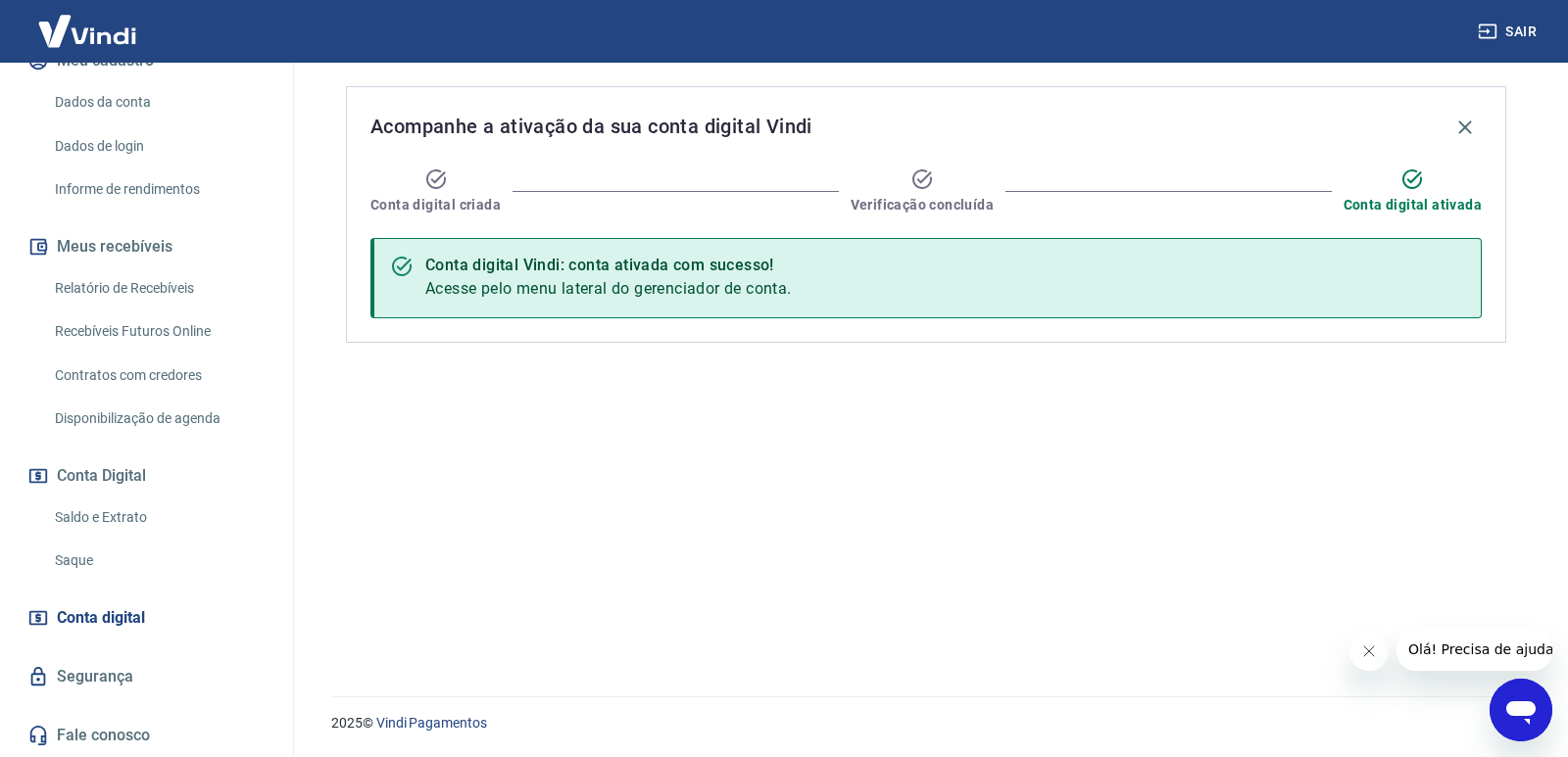
click at [106, 674] on link "Segurança" at bounding box center [147, 677] width 246 height 43
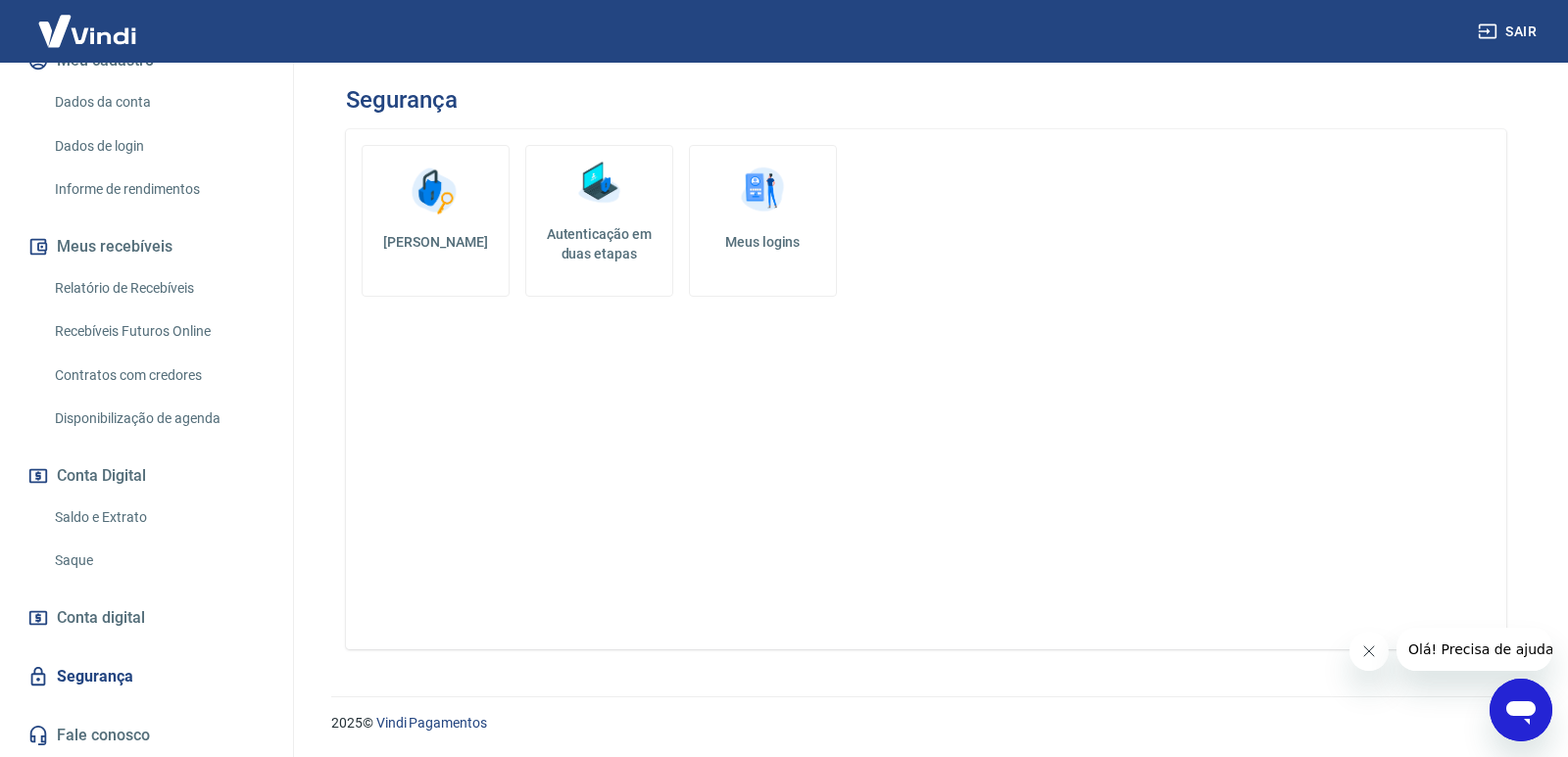
click at [81, 562] on link "Saque" at bounding box center [158, 560] width 222 height 40
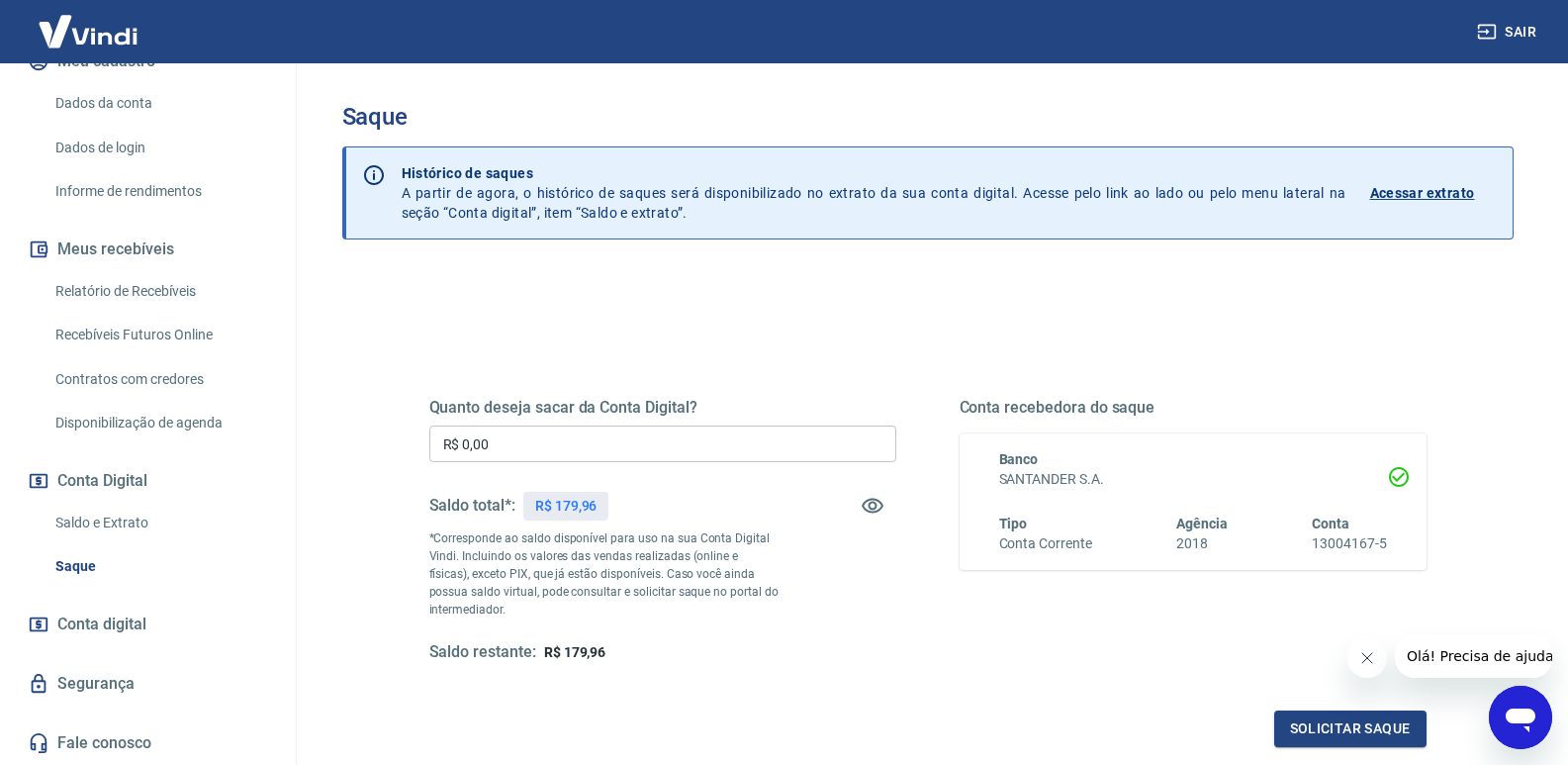
click at [100, 48] on img at bounding box center [88, 31] width 129 height 61
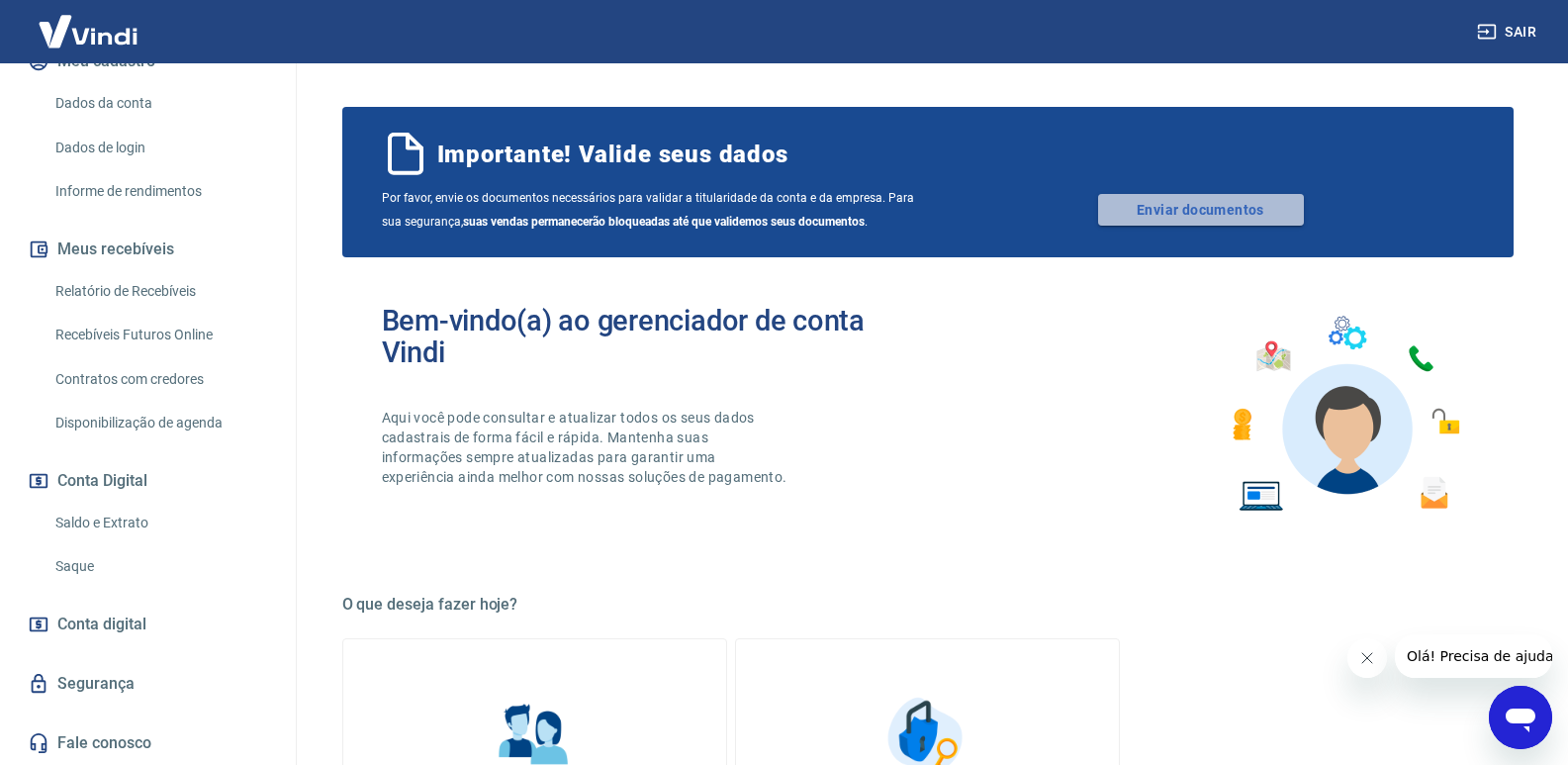
click at [1158, 202] on link "Enviar documentos" at bounding box center [1201, 210] width 206 height 32
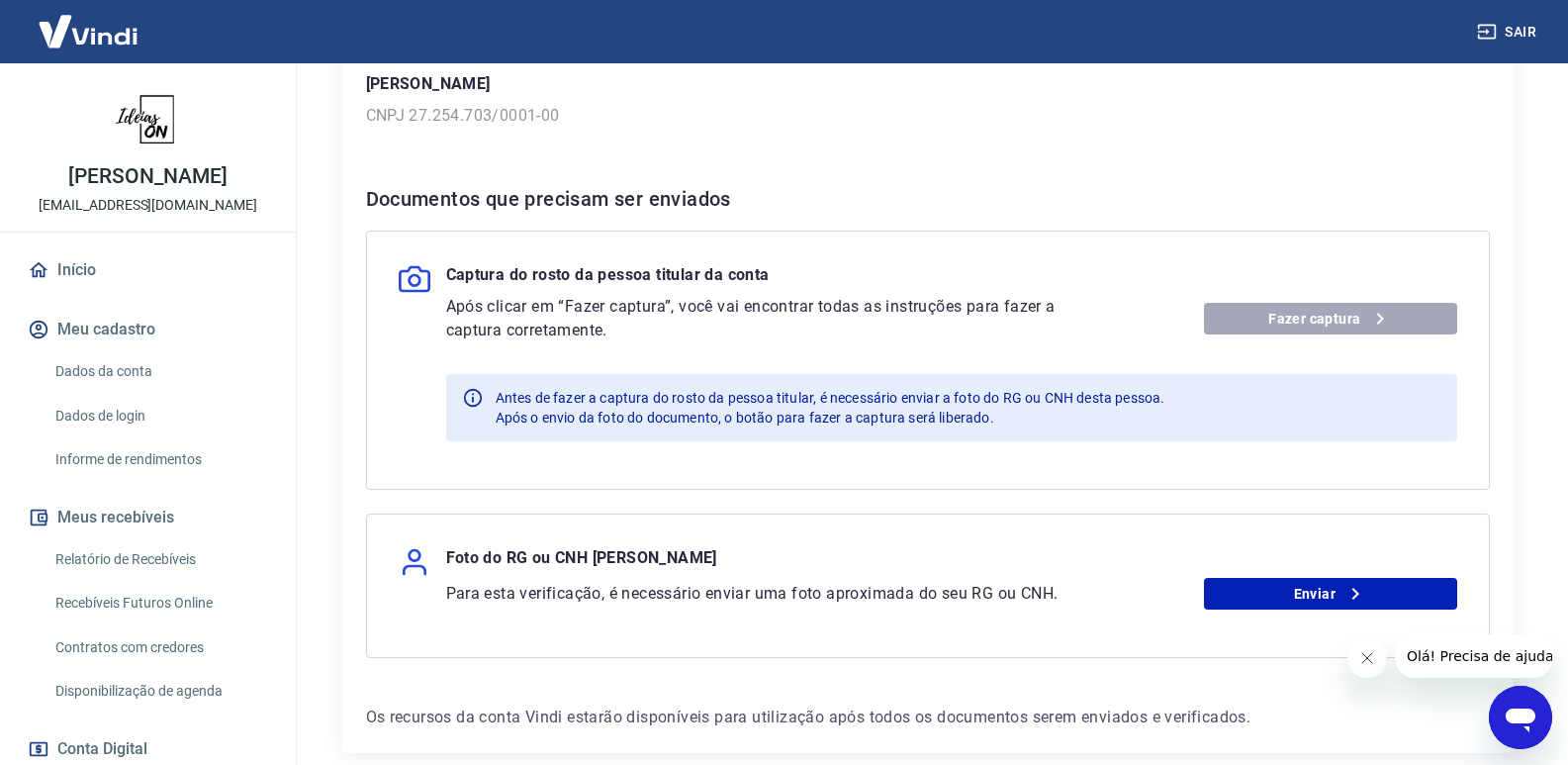
scroll to position [394, 0]
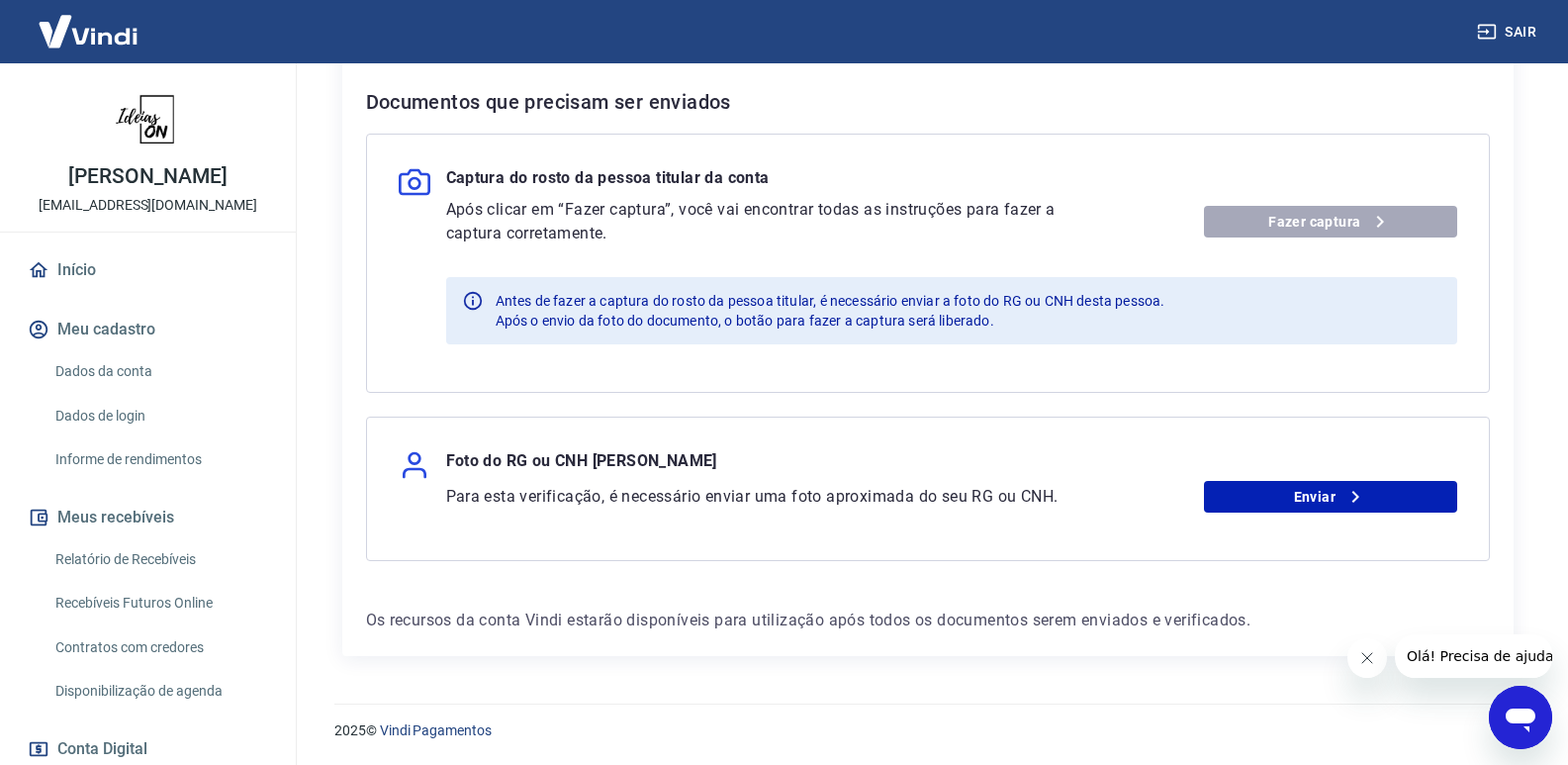
click at [76, 275] on link "Início" at bounding box center [148, 270] width 248 height 44
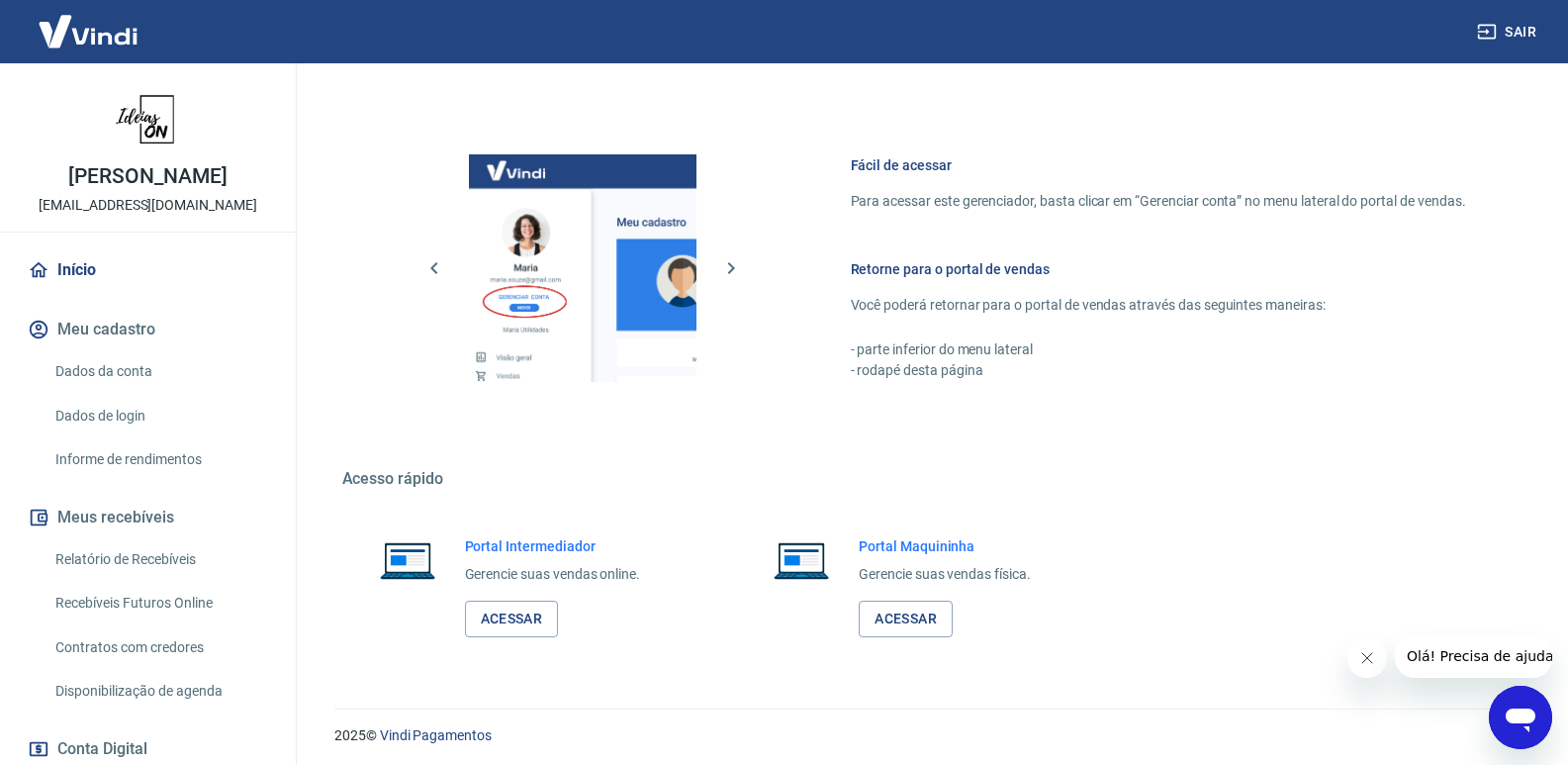
scroll to position [933, 0]
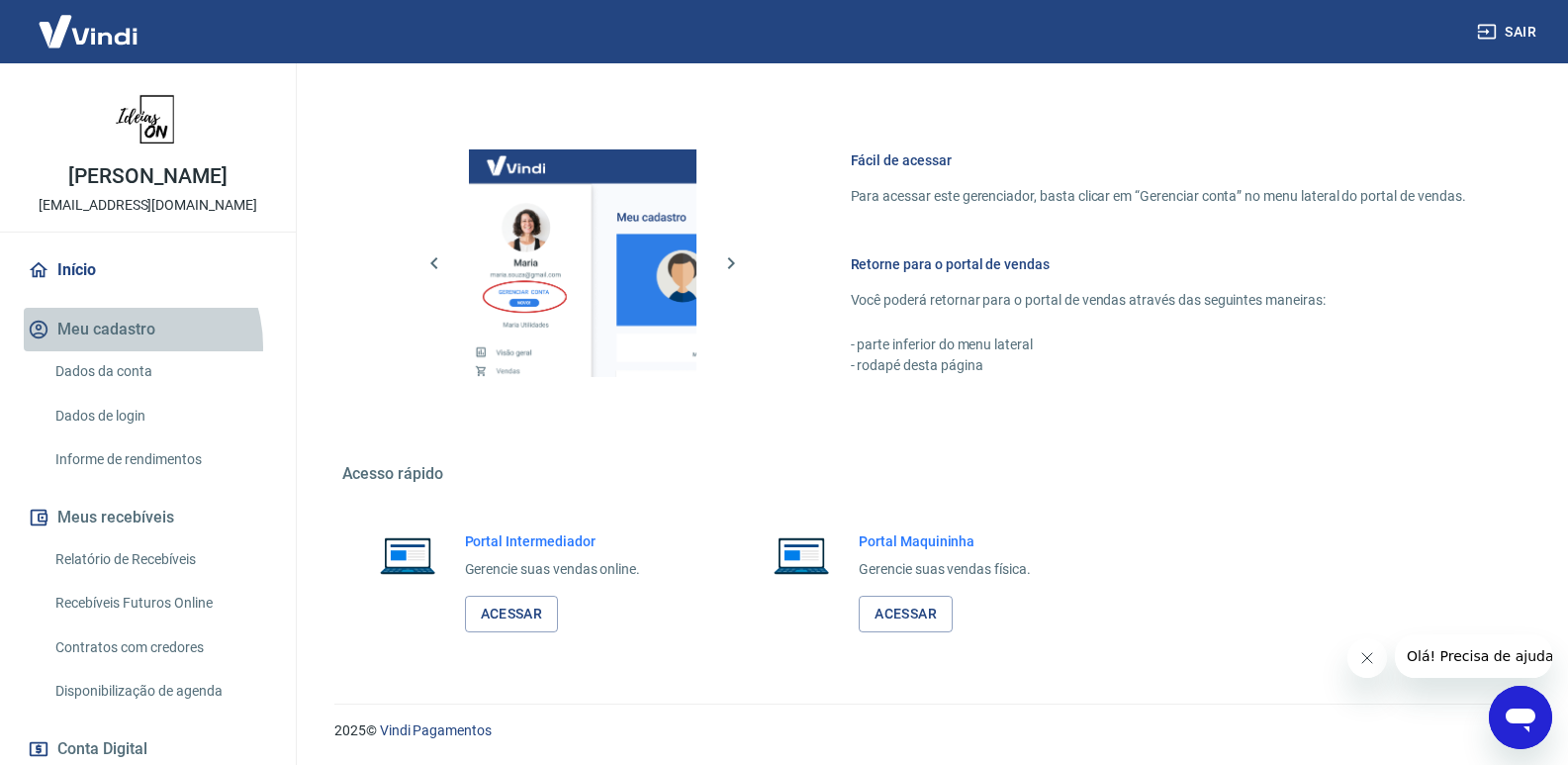
click at [117, 347] on button "Meu cadastro" at bounding box center [148, 330] width 248 height 44
click at [106, 332] on button "Meu cadastro" at bounding box center [148, 330] width 248 height 44
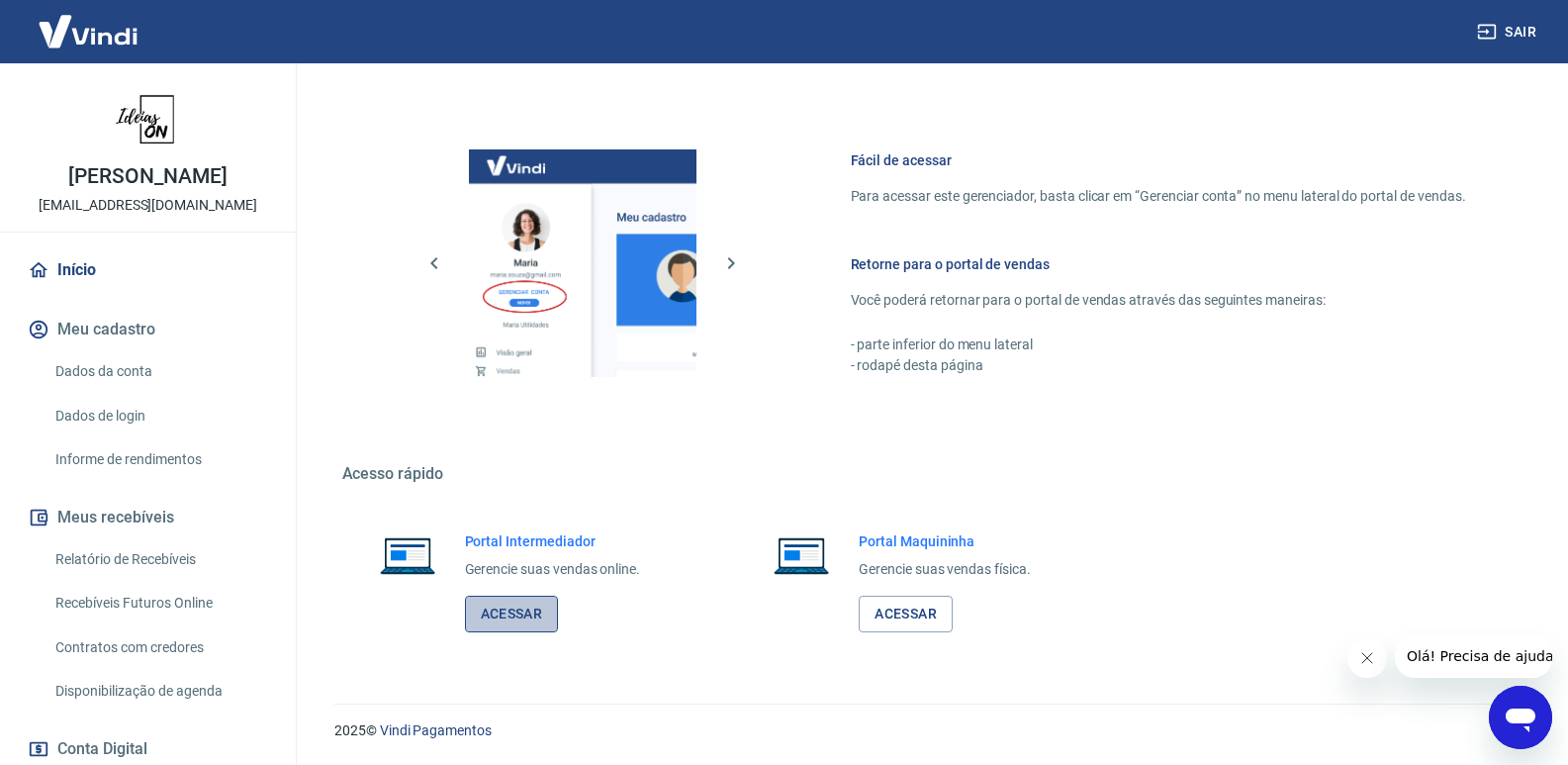
click at [515, 607] on link "Acessar" at bounding box center [511, 614] width 94 height 37
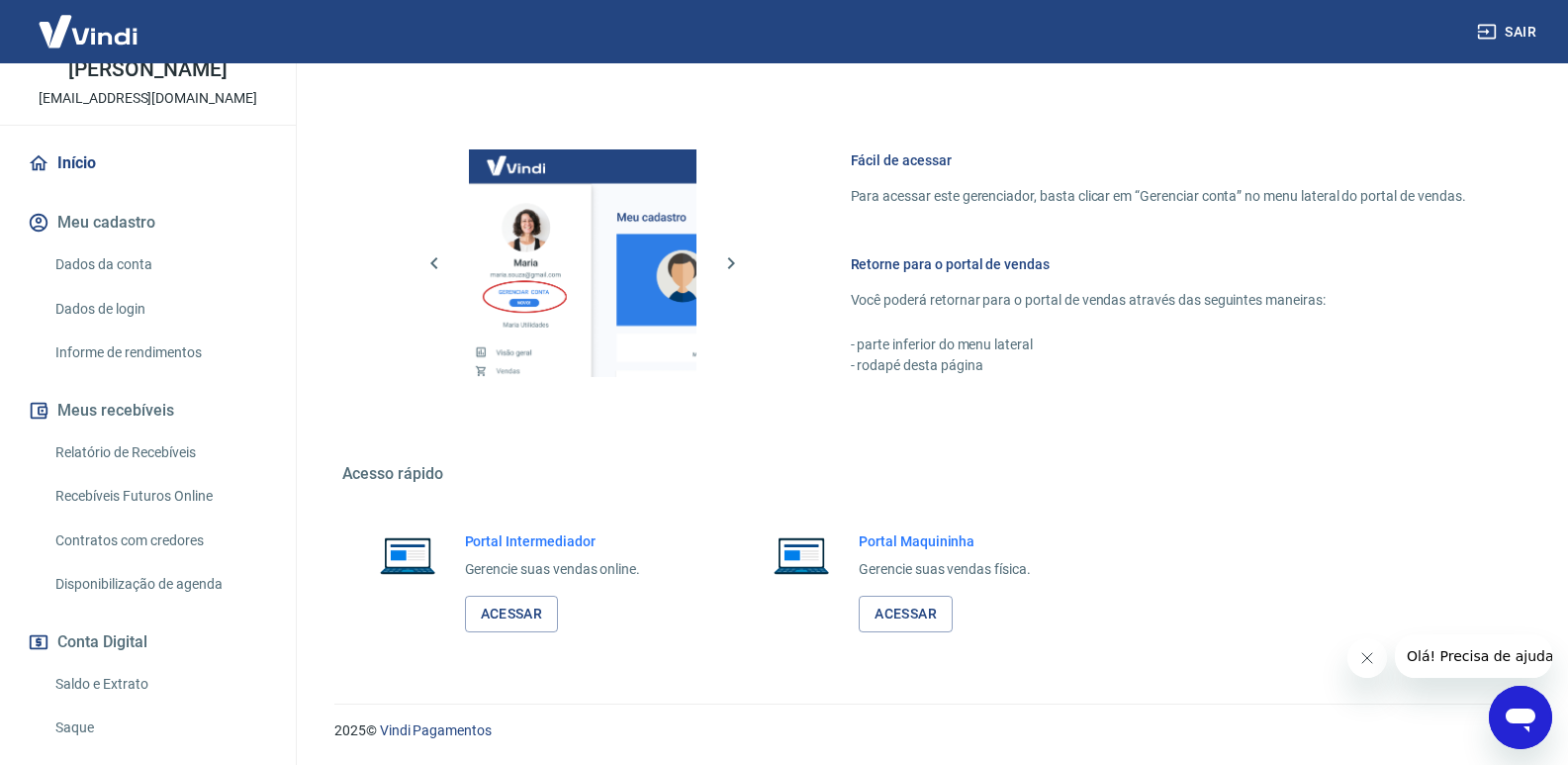
scroll to position [209, 0]
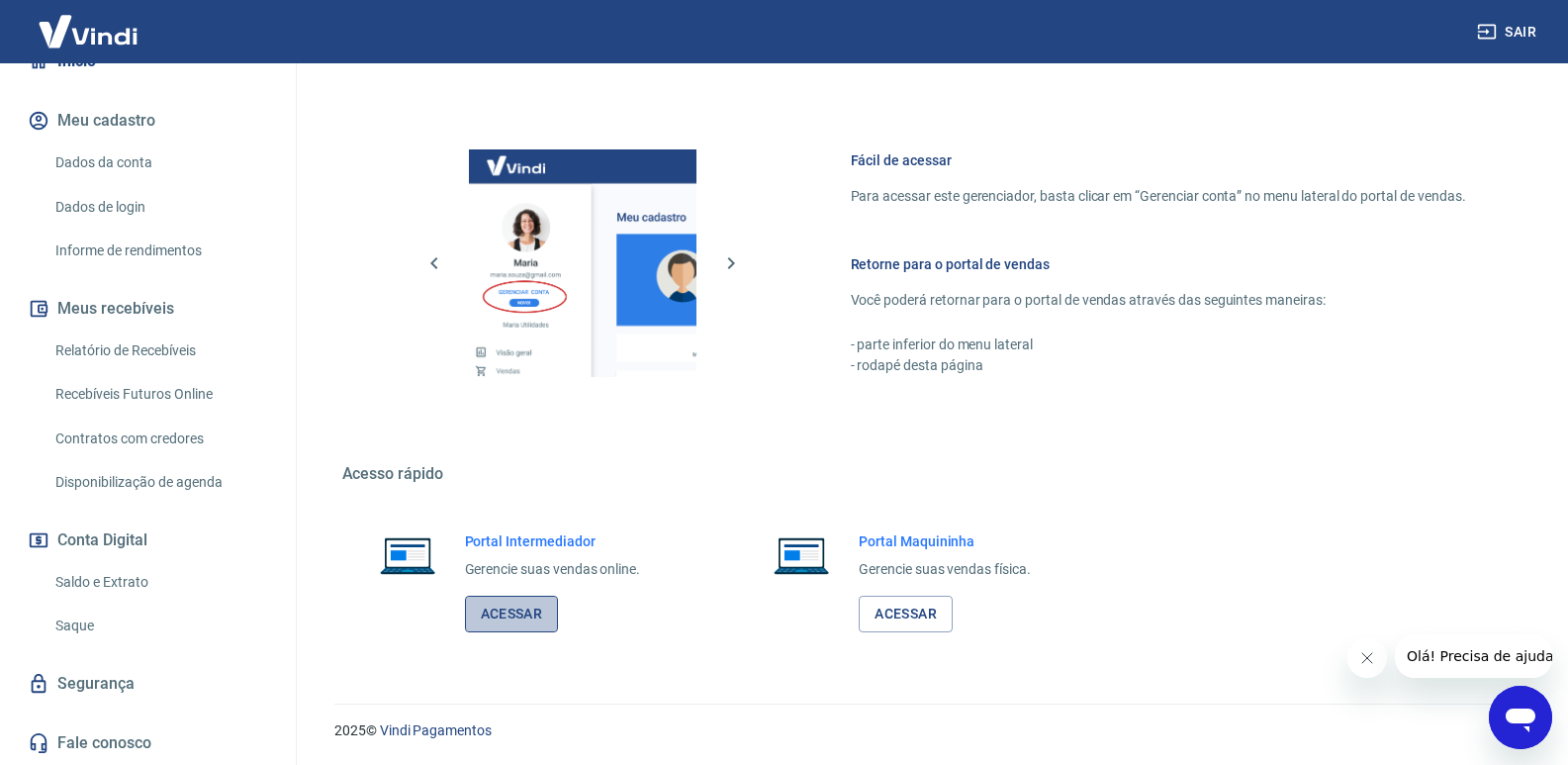
click at [533, 621] on link "Acessar" at bounding box center [511, 614] width 94 height 37
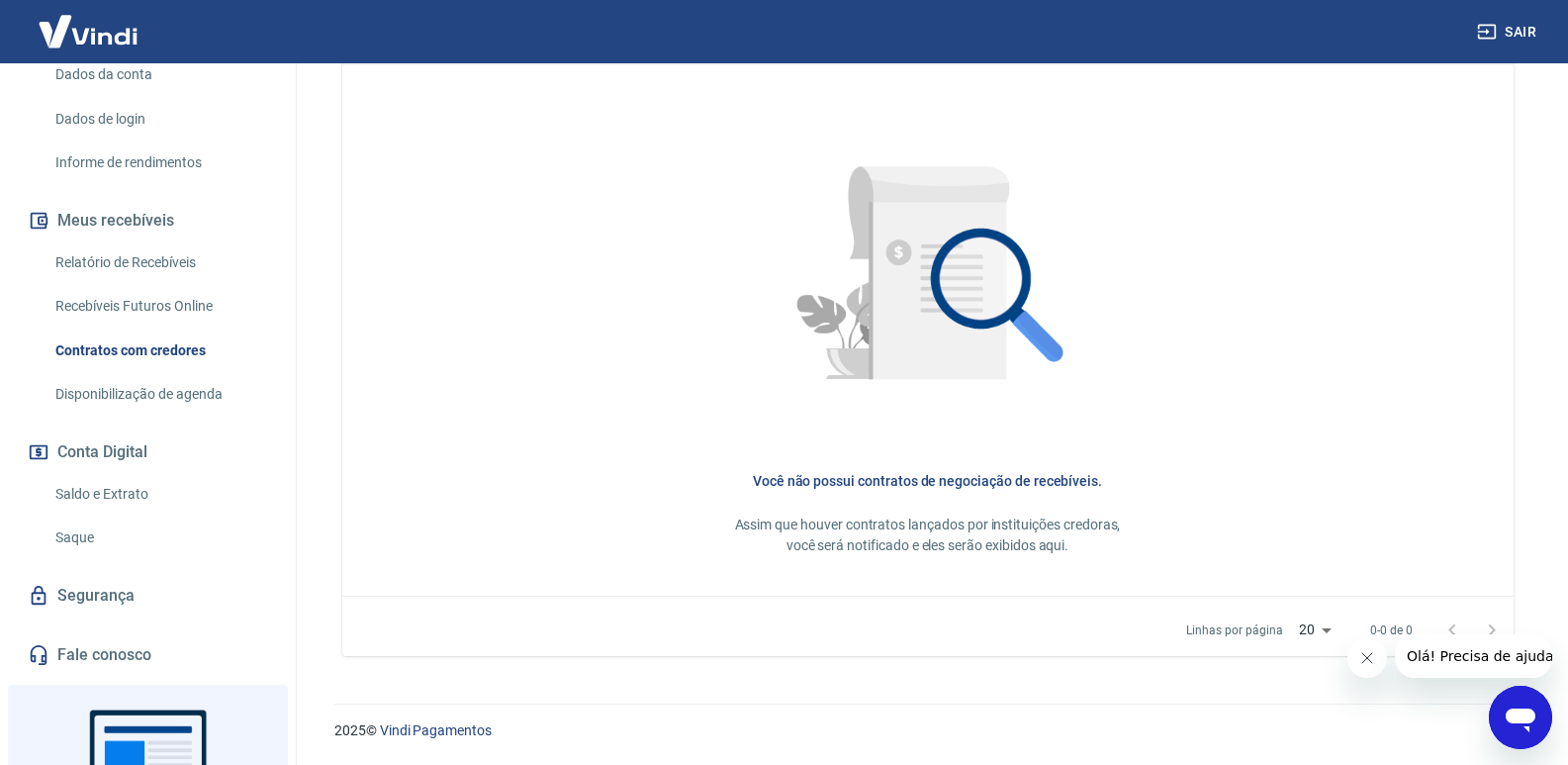
scroll to position [448, 0]
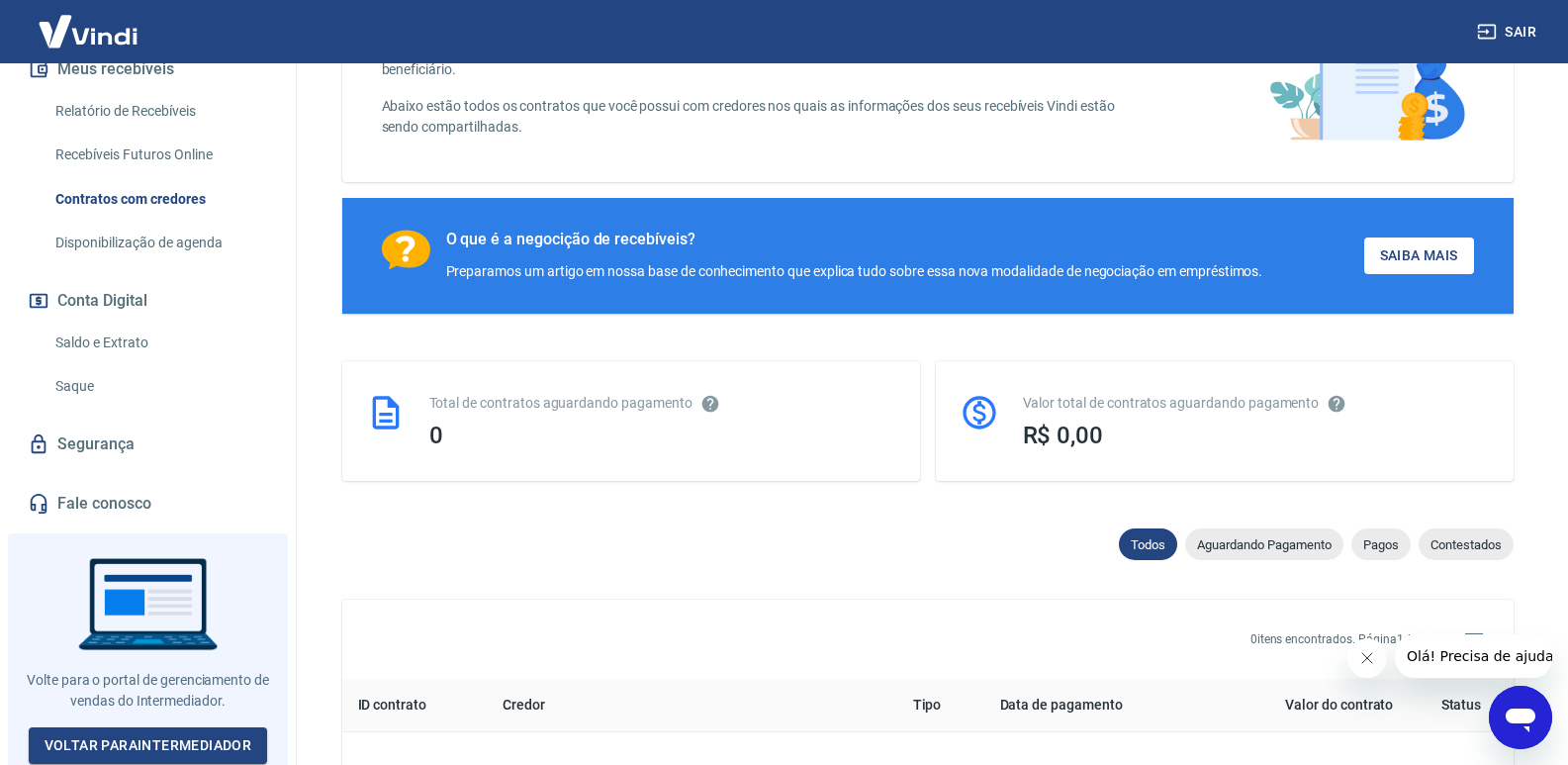
scroll to position [198, 0]
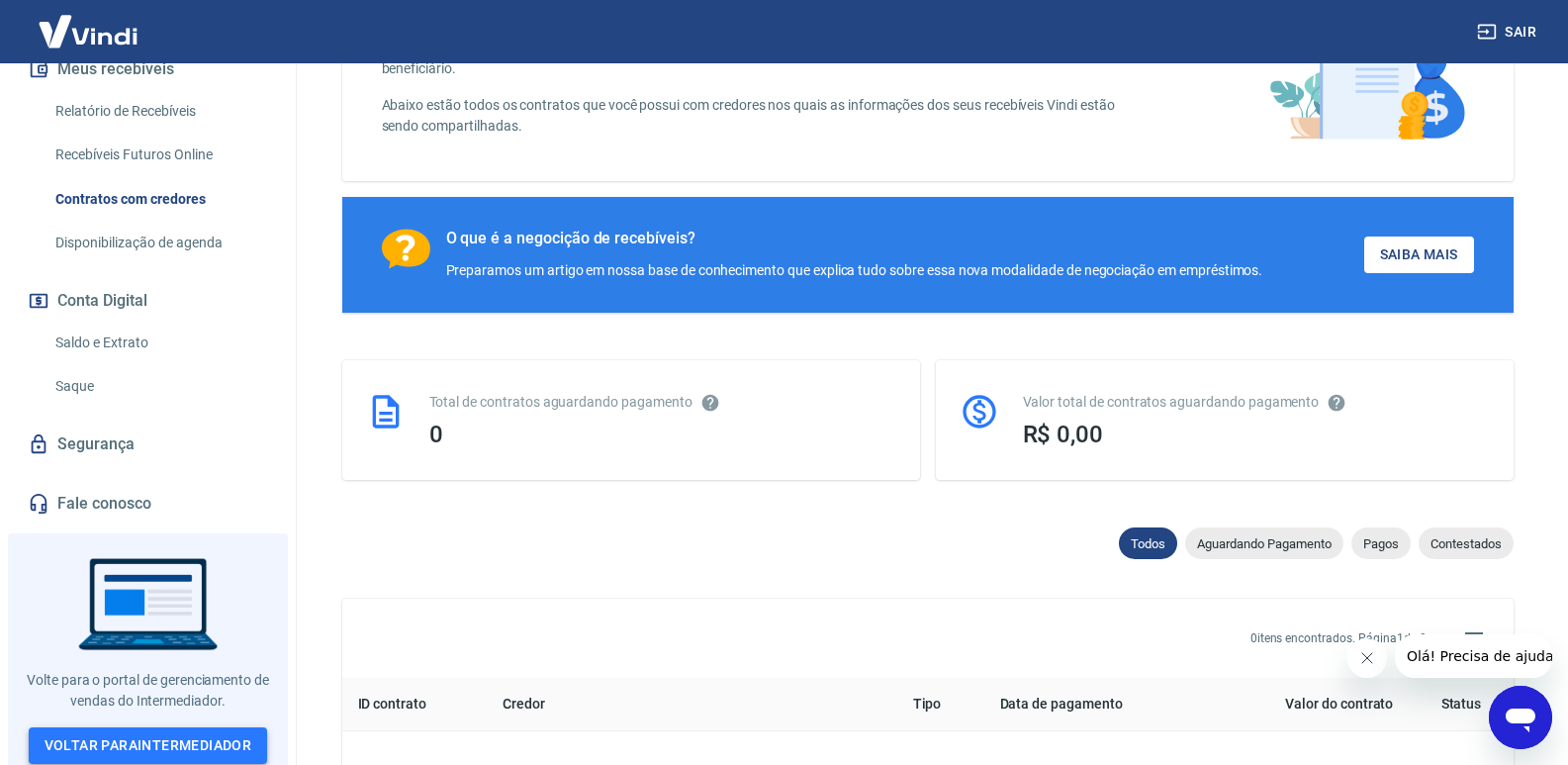
click at [208, 737] on link "Voltar para Intermediador" at bounding box center [148, 745] width 239 height 37
